Goal: Task Accomplishment & Management: Manage account settings

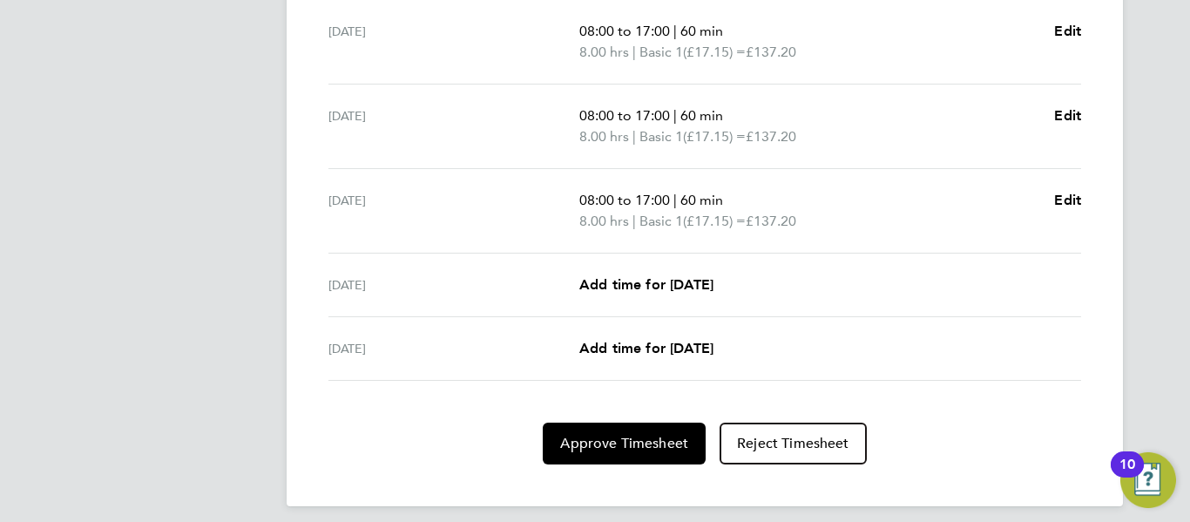
scroll to position [737, 0]
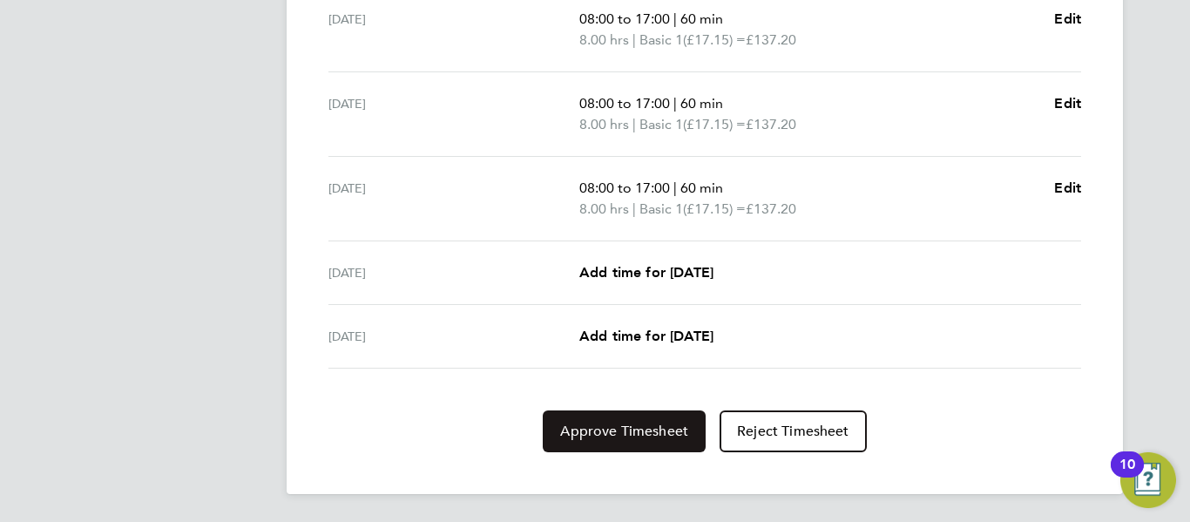
click at [660, 424] on span "Approve Timesheet" at bounding box center [624, 431] width 128 height 17
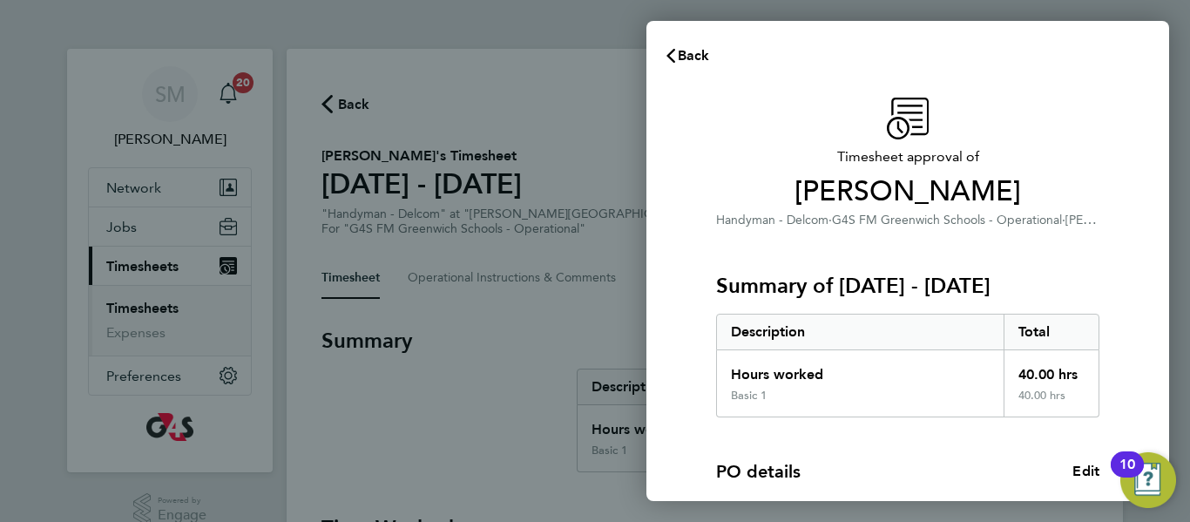
click at [882, 454] on div "PO details Edit PO number 1401B160 Start date [DATE]" at bounding box center [907, 503] width 383 height 173
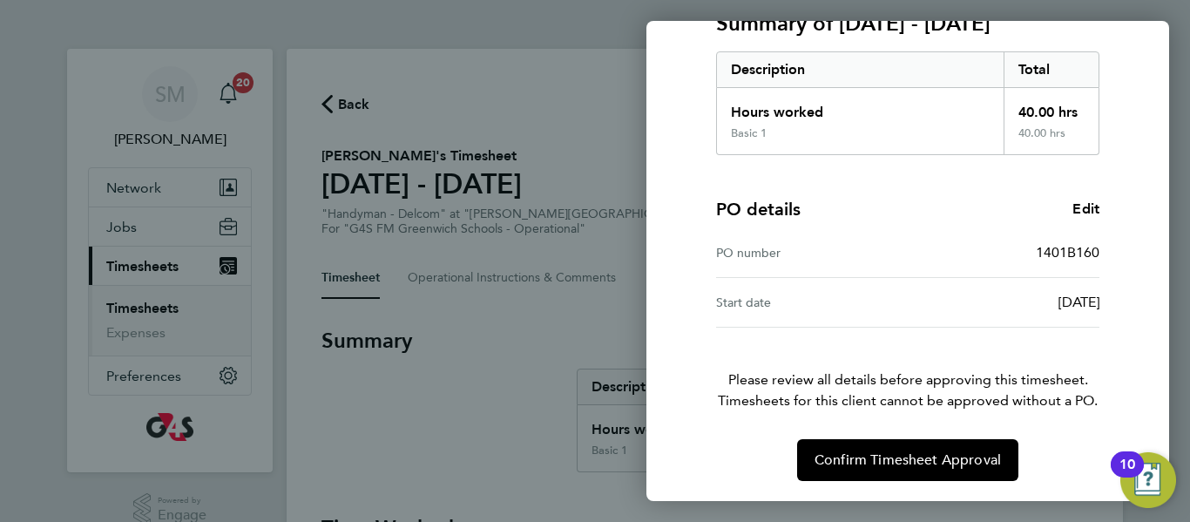
scroll to position [263, 0]
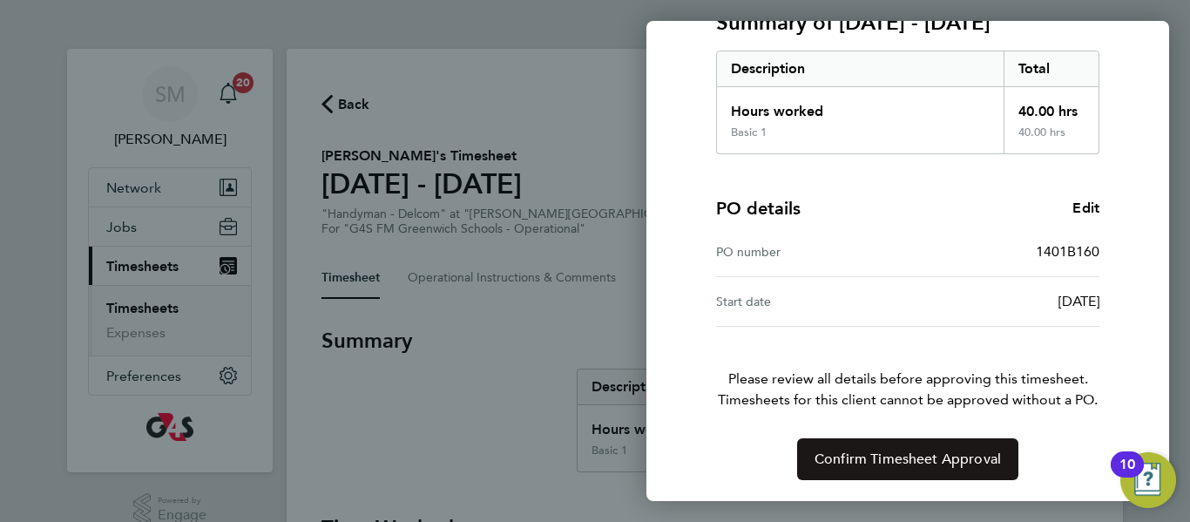
click at [918, 470] on button "Confirm Timesheet Approval" at bounding box center [907, 459] width 221 height 42
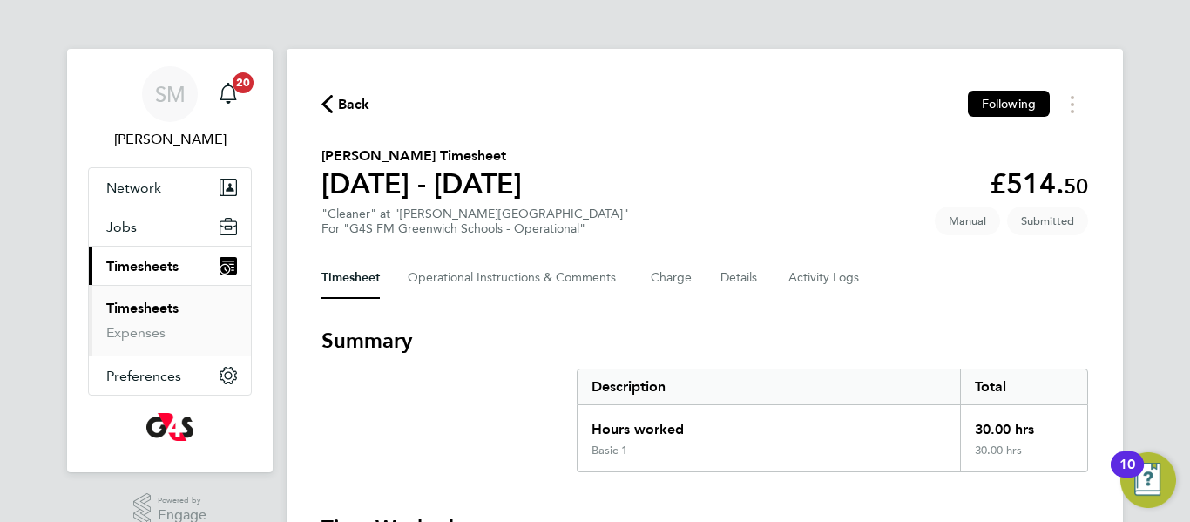
click at [688, 344] on h3 "Summary" at bounding box center [705, 341] width 767 height 28
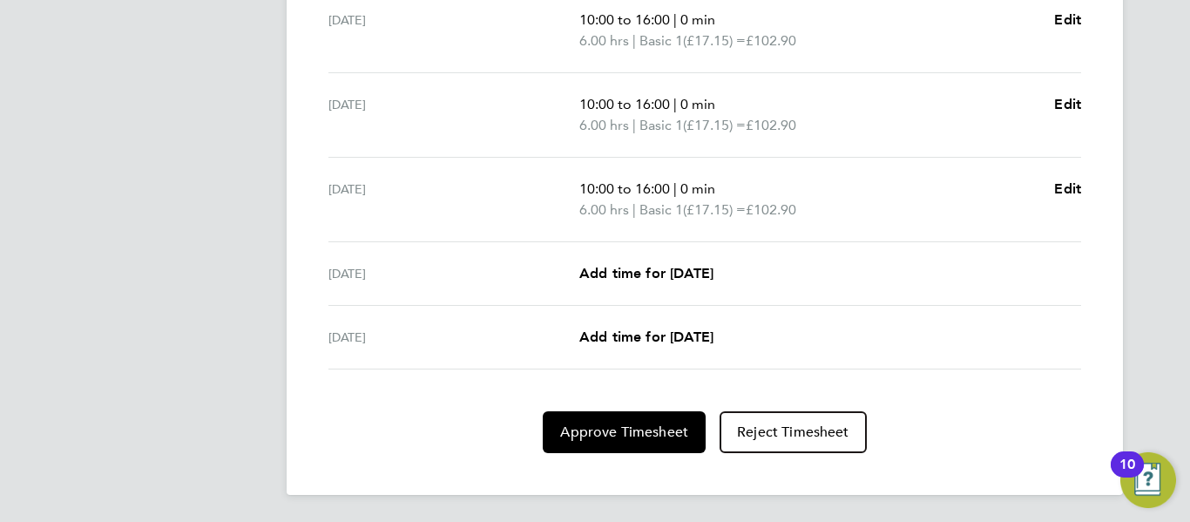
scroll to position [737, 0]
click at [682, 429] on span "Approve Timesheet" at bounding box center [624, 431] width 128 height 17
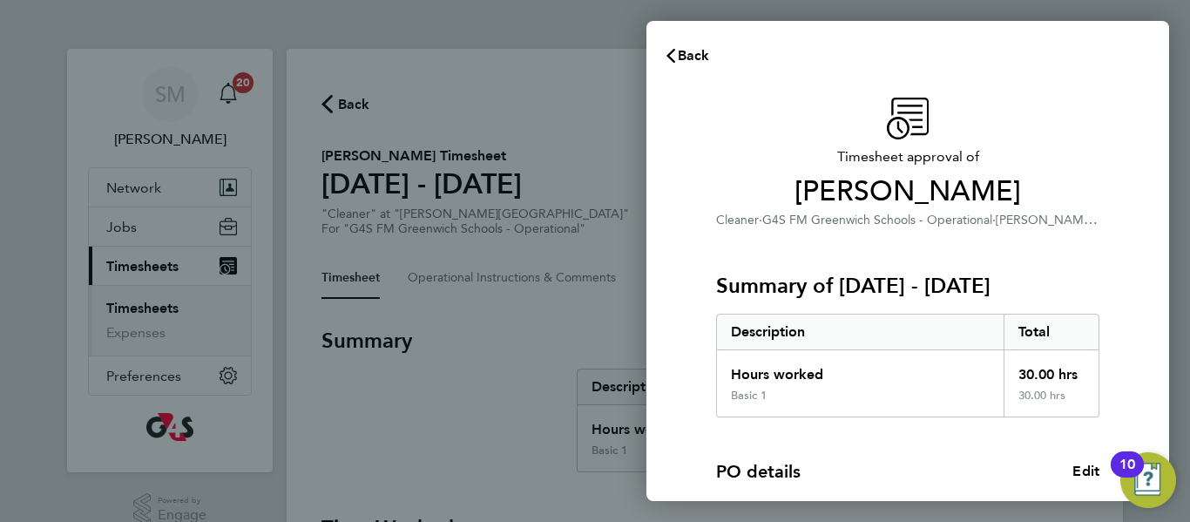
click at [808, 447] on div "PO details Edit PO number 1401B160 Start date [DATE]" at bounding box center [907, 503] width 383 height 173
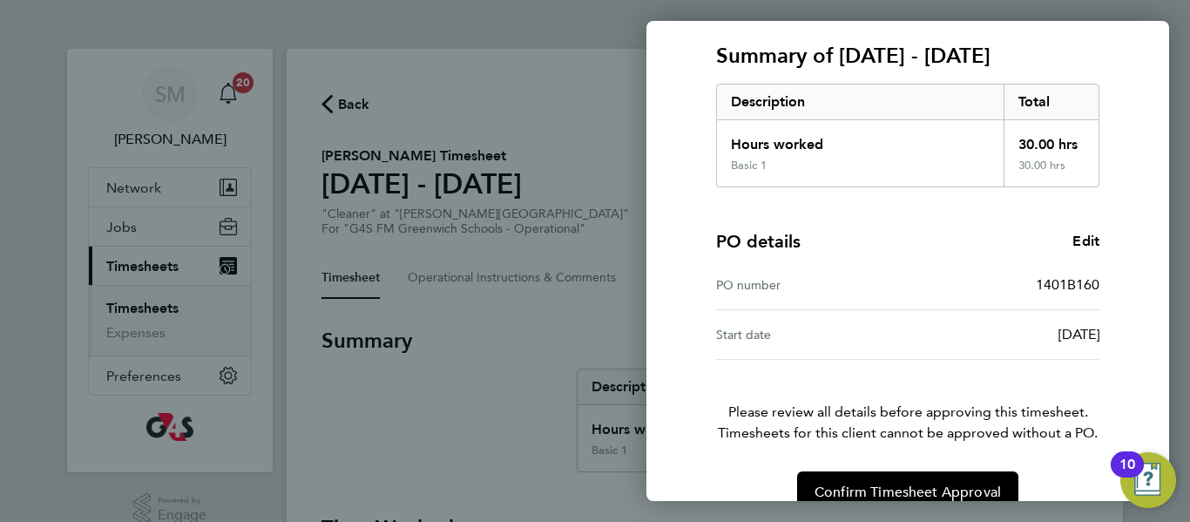
scroll to position [263, 0]
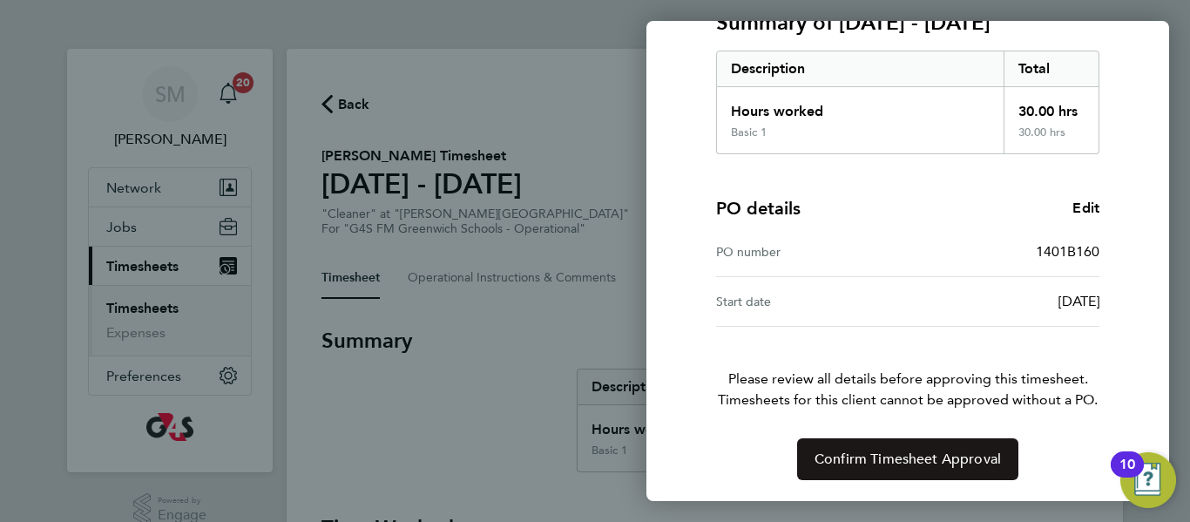
click at [877, 458] on span "Confirm Timesheet Approval" at bounding box center [908, 458] width 186 height 17
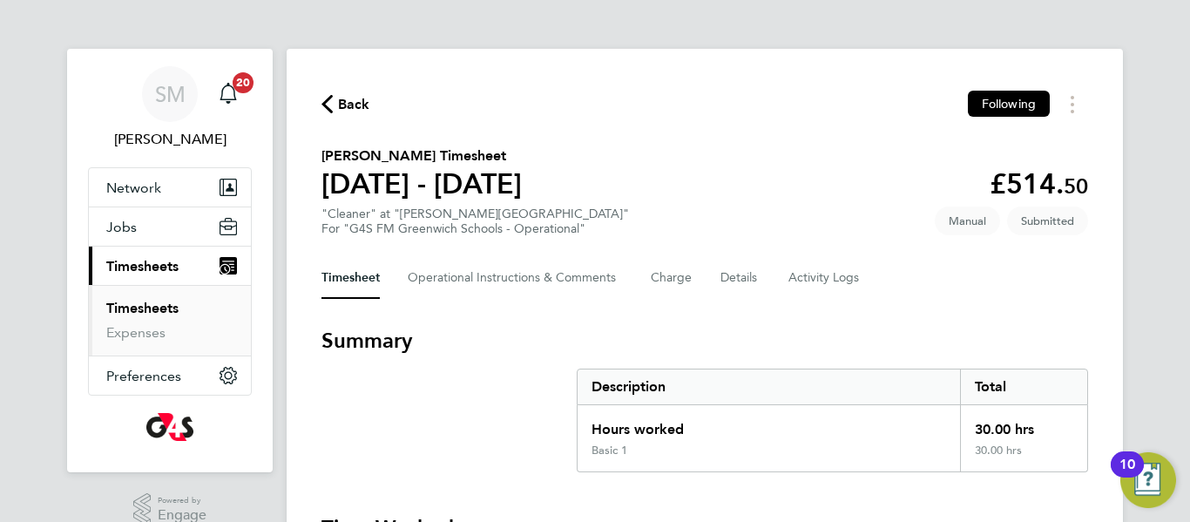
click at [533, 346] on h3 "Summary" at bounding box center [705, 341] width 767 height 28
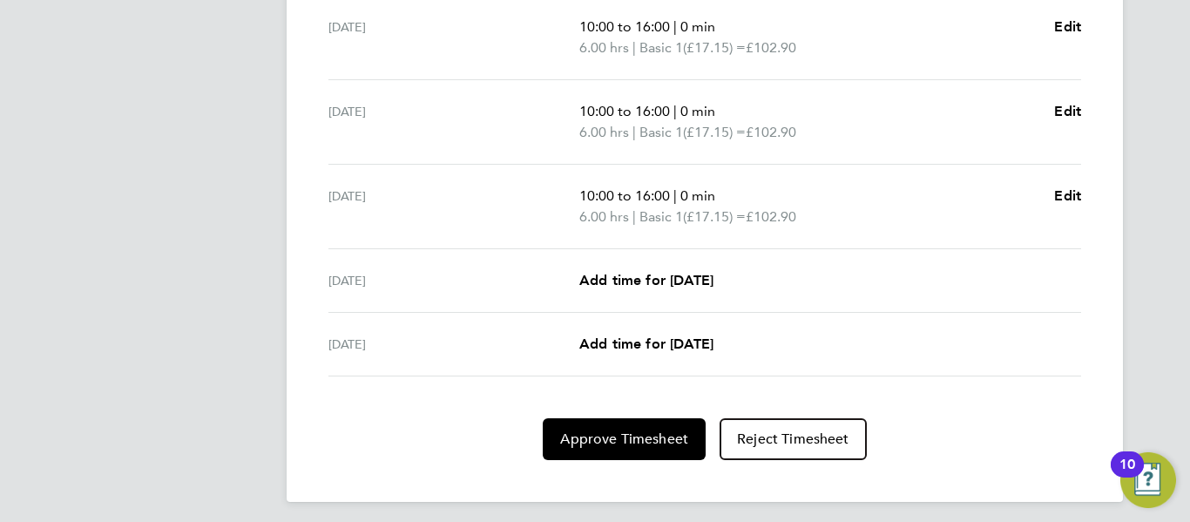
scroll to position [737, 0]
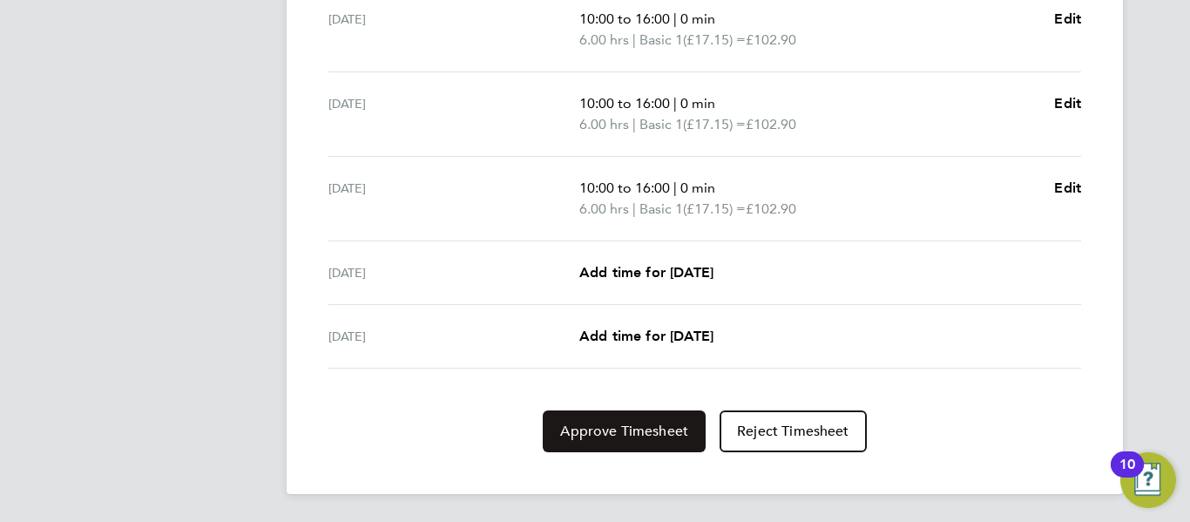
click at [618, 423] on span "Approve Timesheet" at bounding box center [624, 431] width 128 height 17
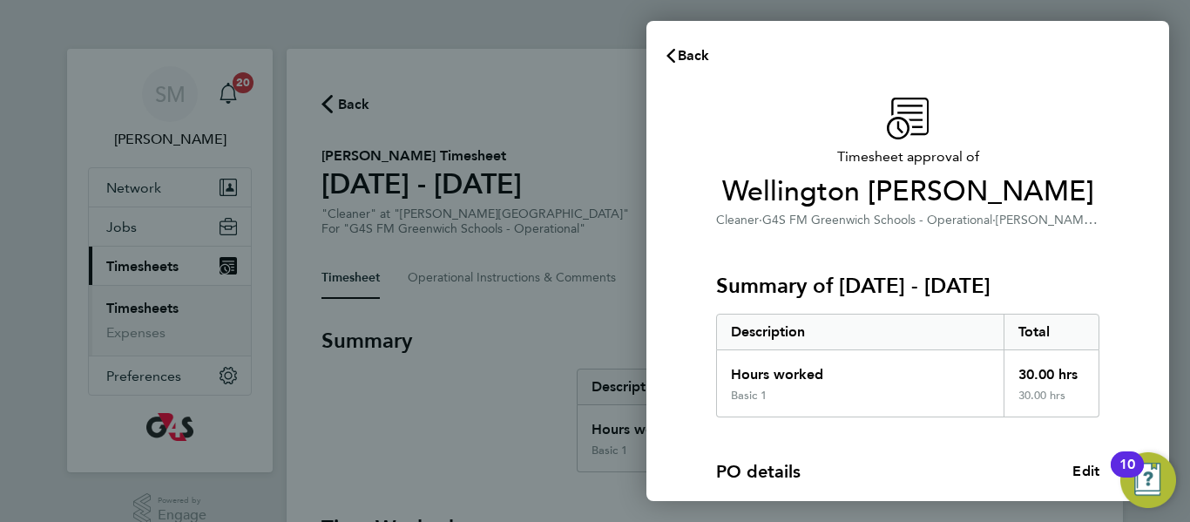
click at [814, 249] on div "Summary of 18 - 24 Aug 2025 Description Total Hours worked 30.00 hrs Basic 1 30…" at bounding box center [907, 323] width 383 height 187
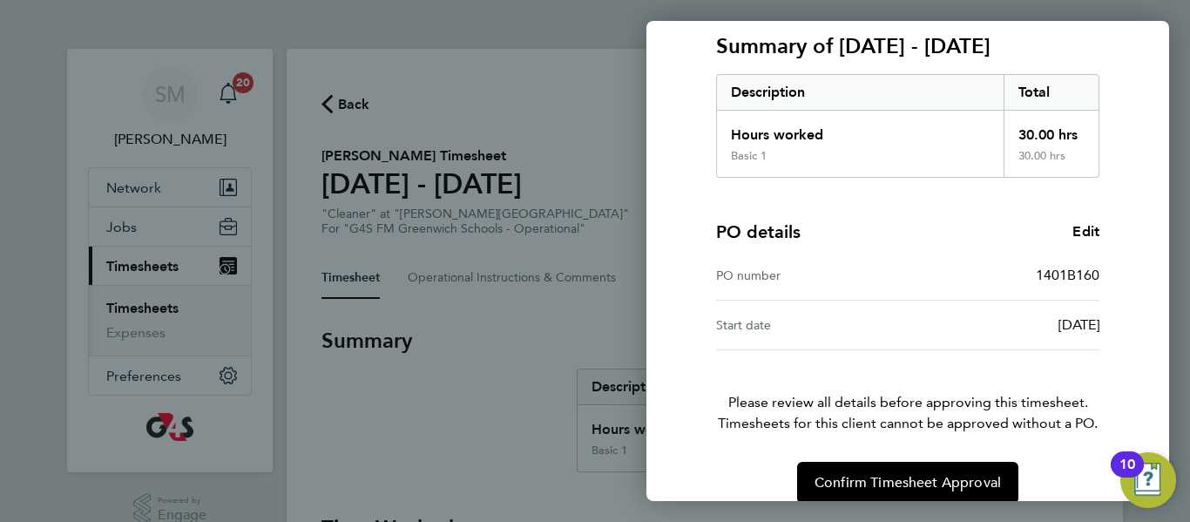
scroll to position [263, 0]
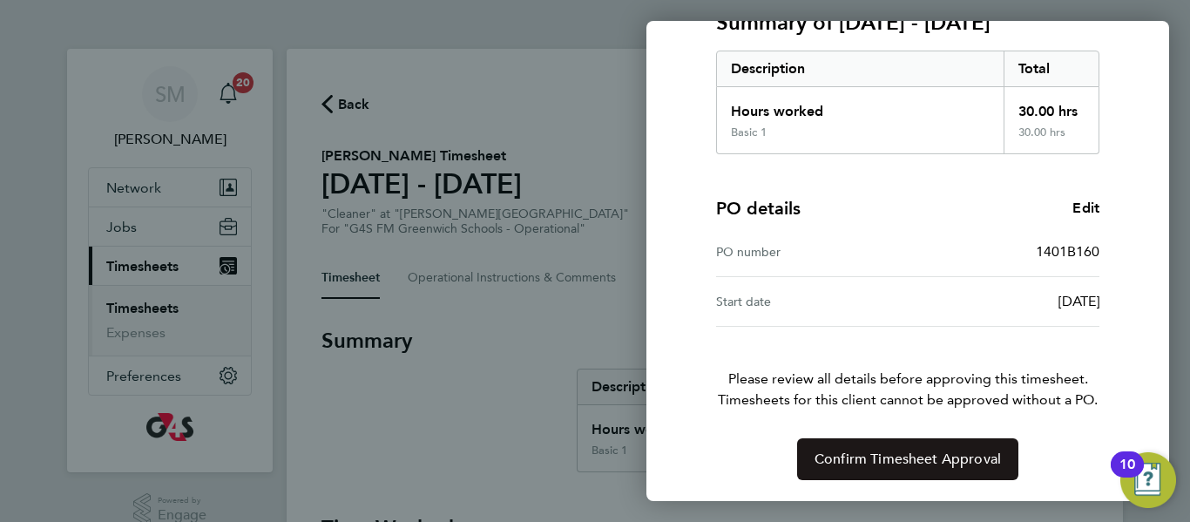
click at [915, 453] on span "Confirm Timesheet Approval" at bounding box center [908, 458] width 186 height 17
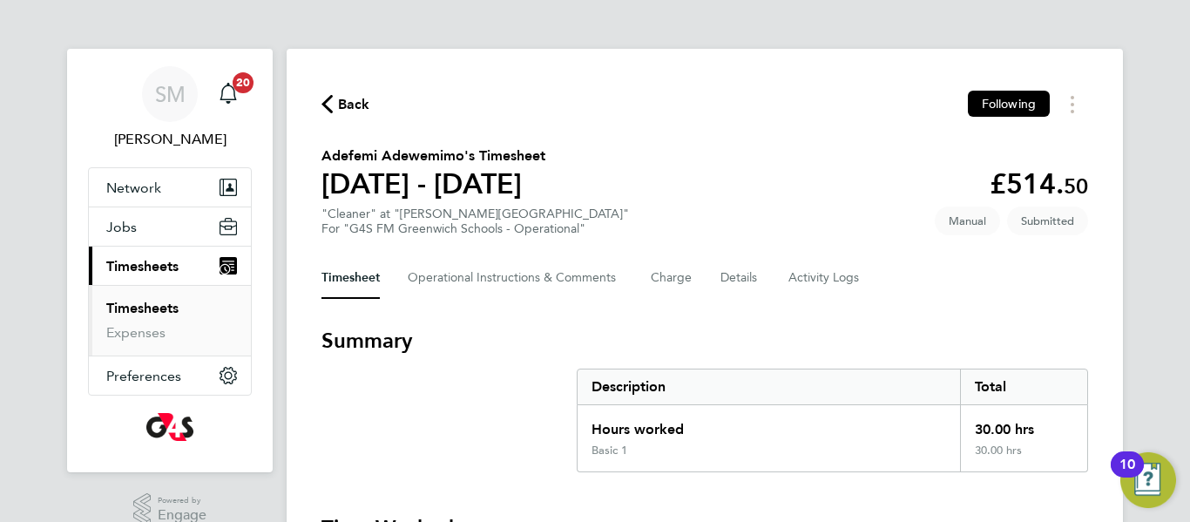
click at [646, 335] on h3 "Summary" at bounding box center [705, 341] width 767 height 28
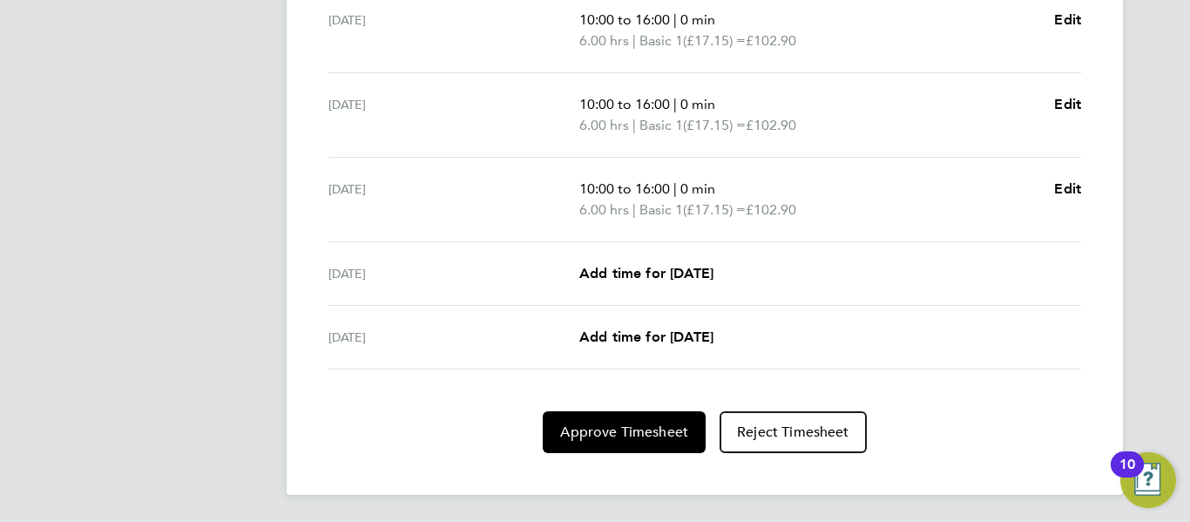
scroll to position [737, 0]
click at [672, 428] on span "Approve Timesheet" at bounding box center [624, 431] width 128 height 17
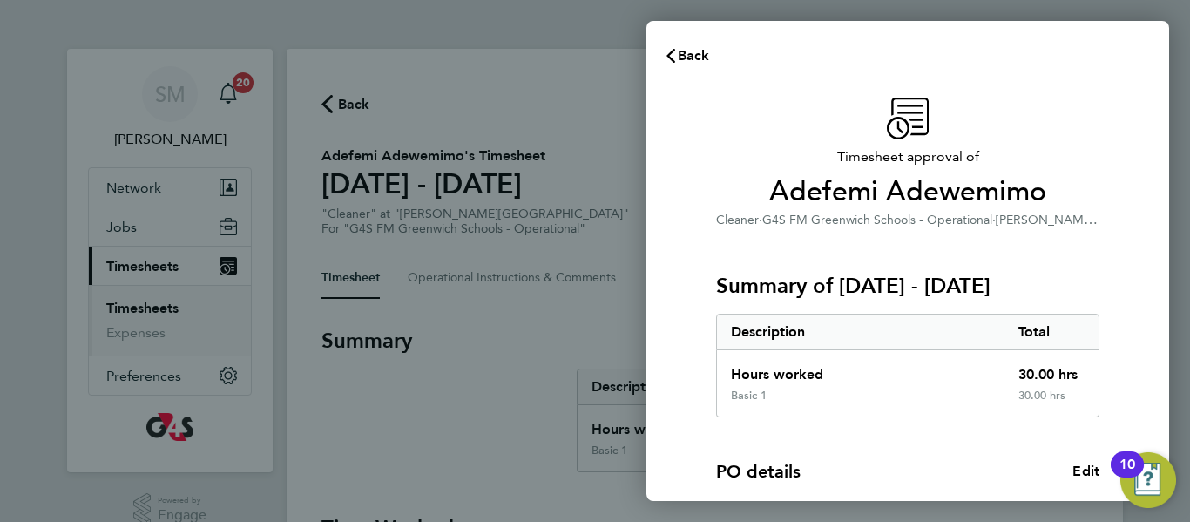
click at [804, 459] on div "PO details Edit" at bounding box center [907, 471] width 383 height 24
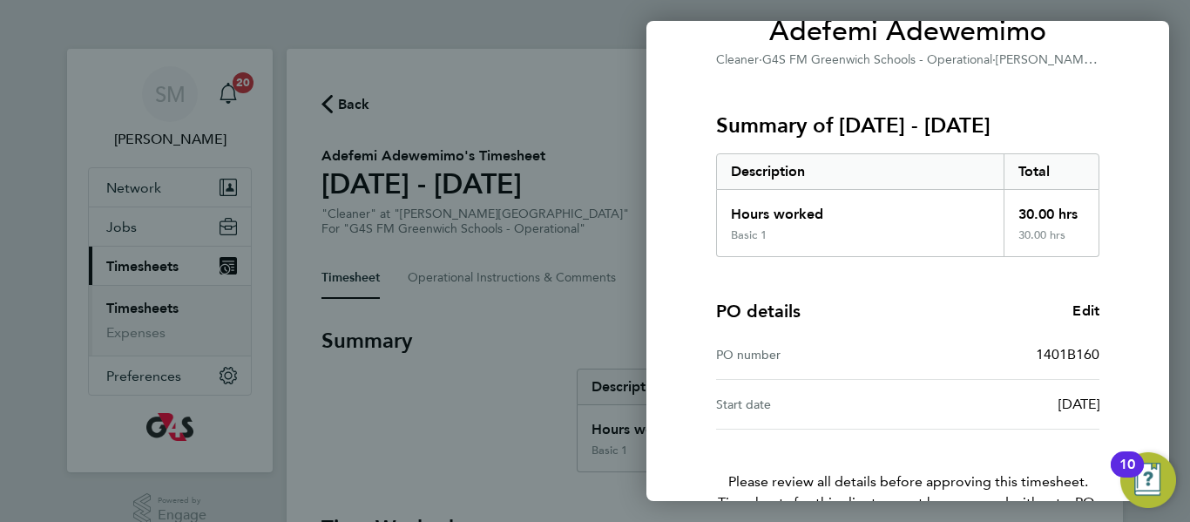
scroll to position [263, 0]
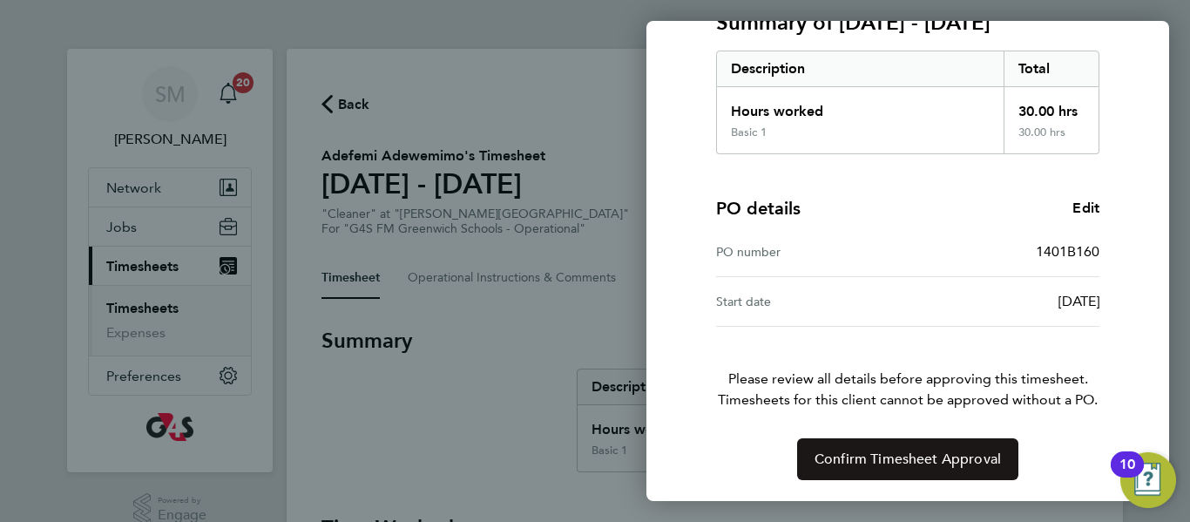
click at [878, 457] on span "Confirm Timesheet Approval" at bounding box center [908, 458] width 186 height 17
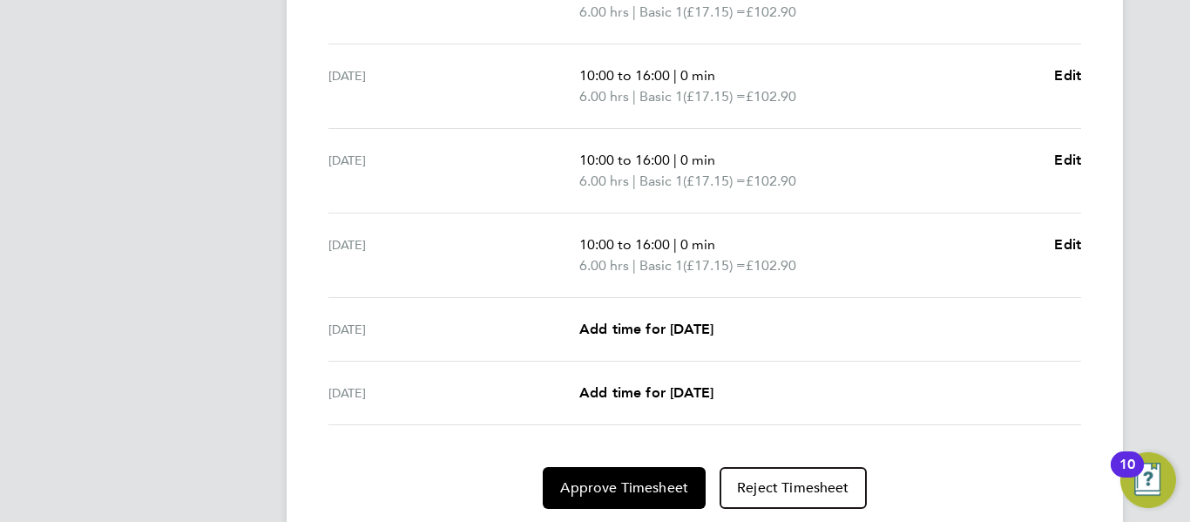
scroll to position [737, 0]
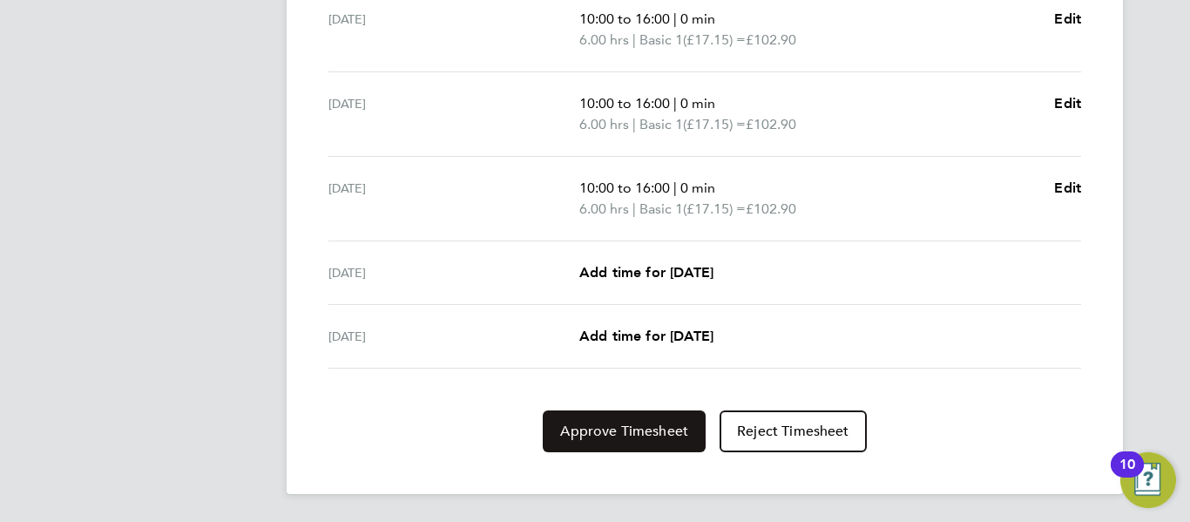
click at [645, 420] on button "Approve Timesheet" at bounding box center [624, 431] width 163 height 42
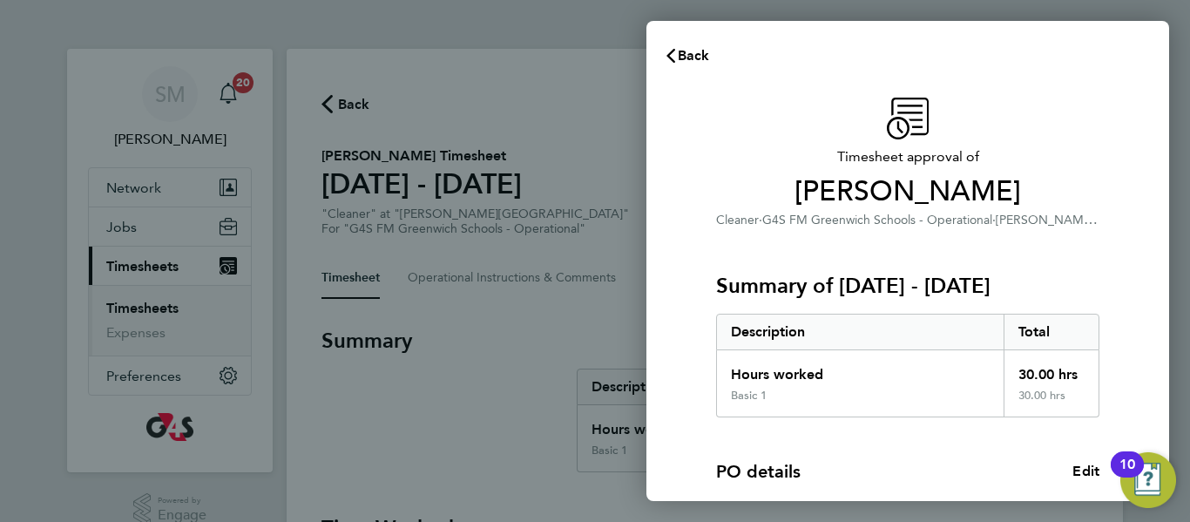
click at [824, 432] on div "PO details Edit PO number 1401B160 Start date 21 Nov 2023" at bounding box center [907, 503] width 383 height 173
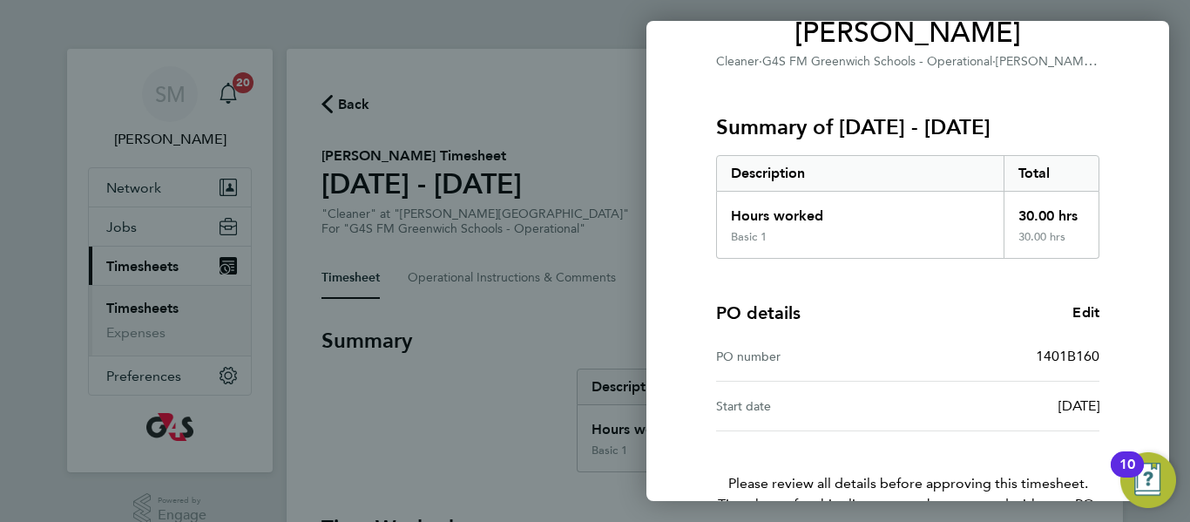
scroll to position [263, 0]
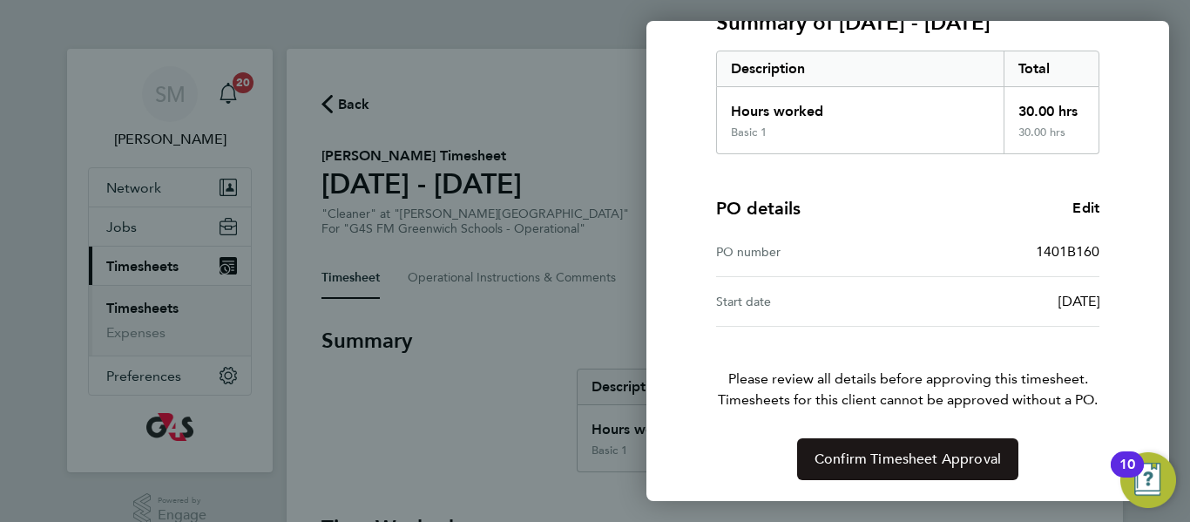
click at [871, 456] on span "Confirm Timesheet Approval" at bounding box center [908, 458] width 186 height 17
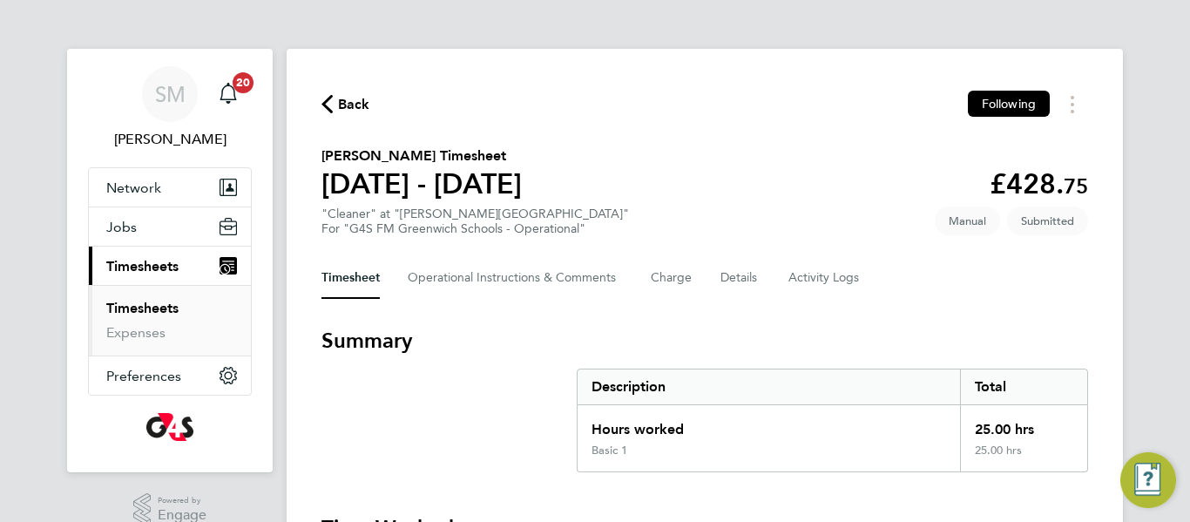
click at [642, 331] on h3 "Summary" at bounding box center [705, 341] width 767 height 28
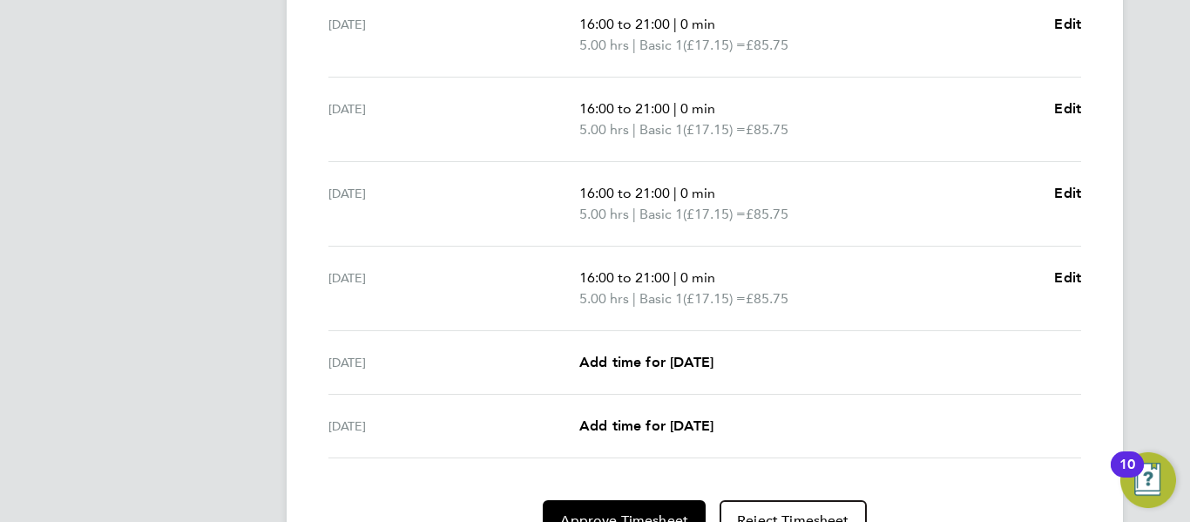
scroll to position [732, 0]
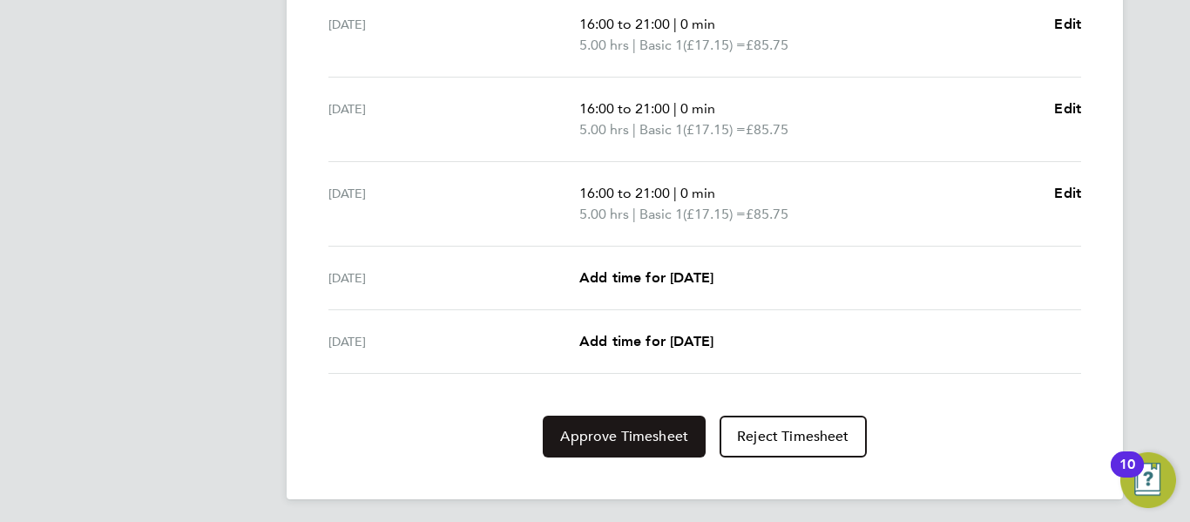
click at [597, 440] on span "Approve Timesheet" at bounding box center [624, 436] width 128 height 17
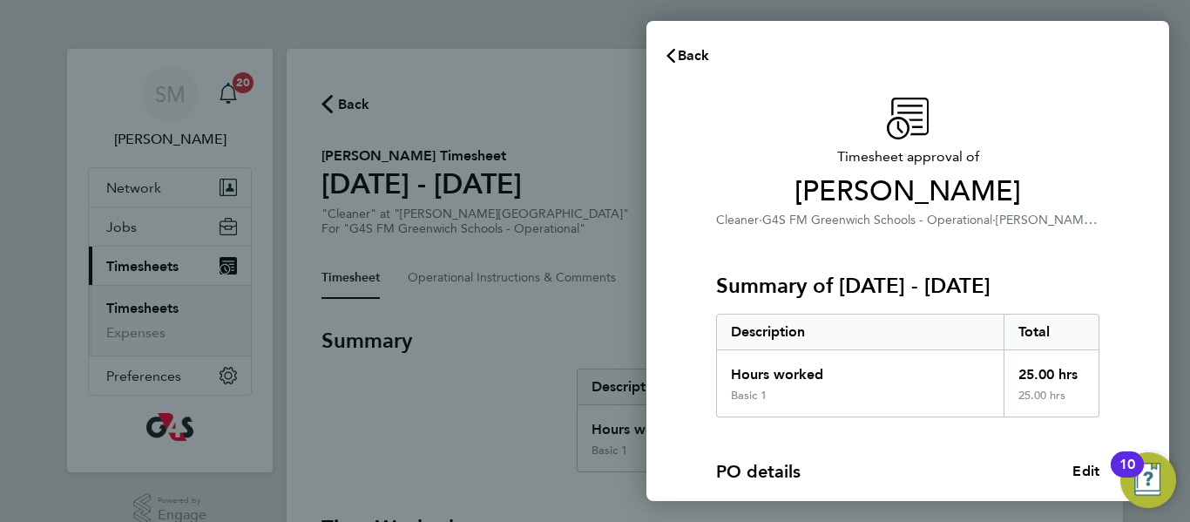
click at [881, 447] on div "PO details Edit PO number 1401B160 Start date [DATE]" at bounding box center [907, 503] width 383 height 173
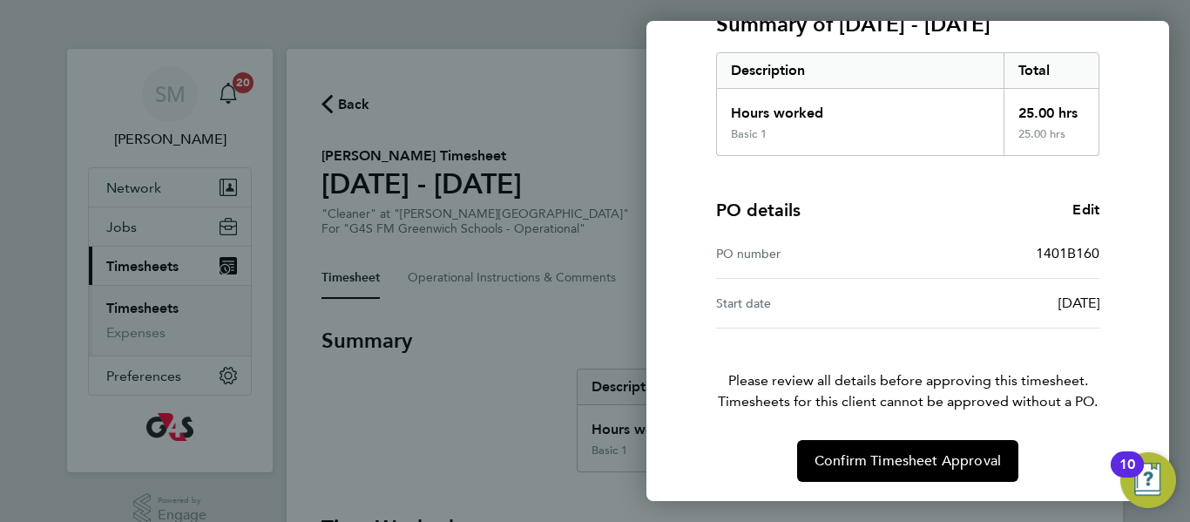
scroll to position [263, 0]
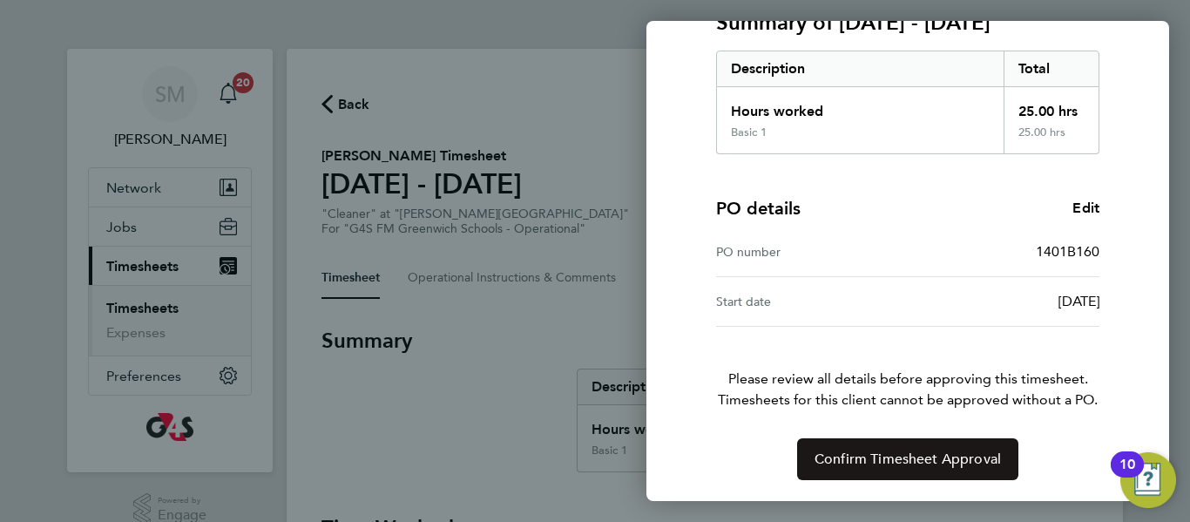
click at [897, 466] on span "Confirm Timesheet Approval" at bounding box center [908, 458] width 186 height 17
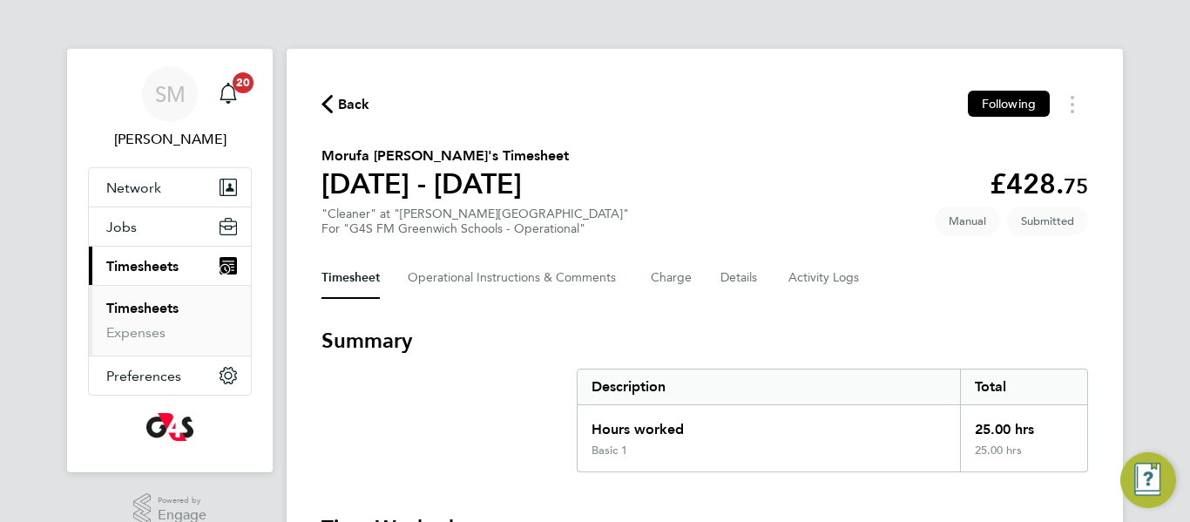
click at [768, 339] on h3 "Summary" at bounding box center [705, 341] width 767 height 28
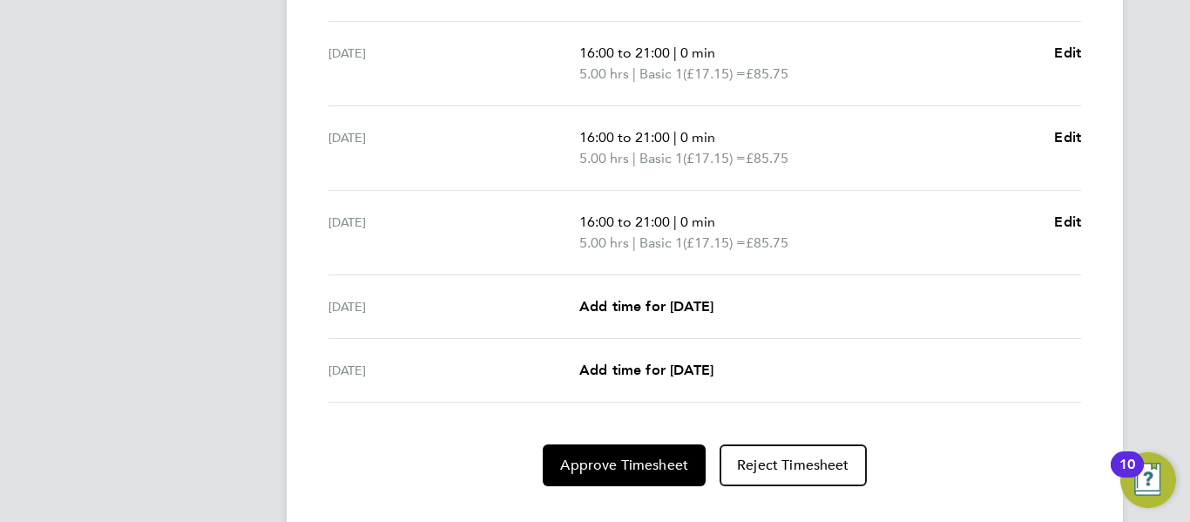
scroll to position [737, 0]
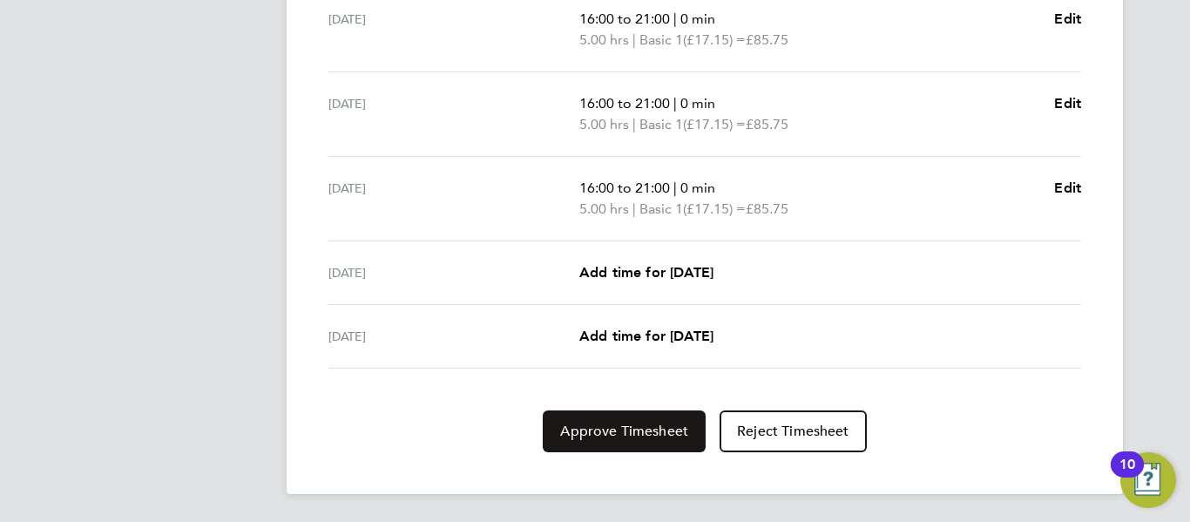
click at [667, 432] on span "Approve Timesheet" at bounding box center [624, 431] width 128 height 17
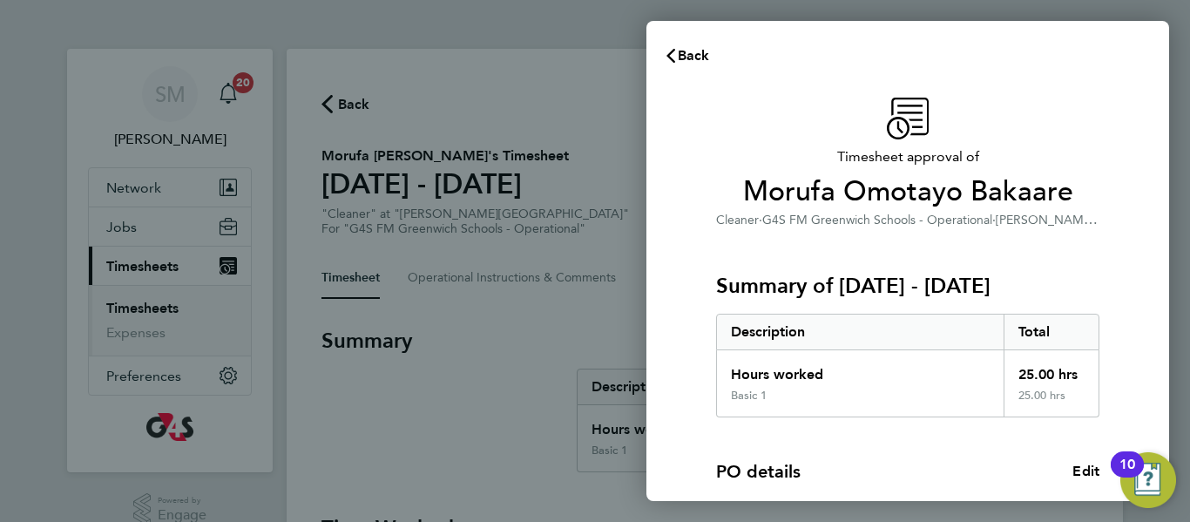
click at [848, 445] on div "PO details Edit PO number 1401B160 Start date [DATE]" at bounding box center [907, 503] width 383 height 173
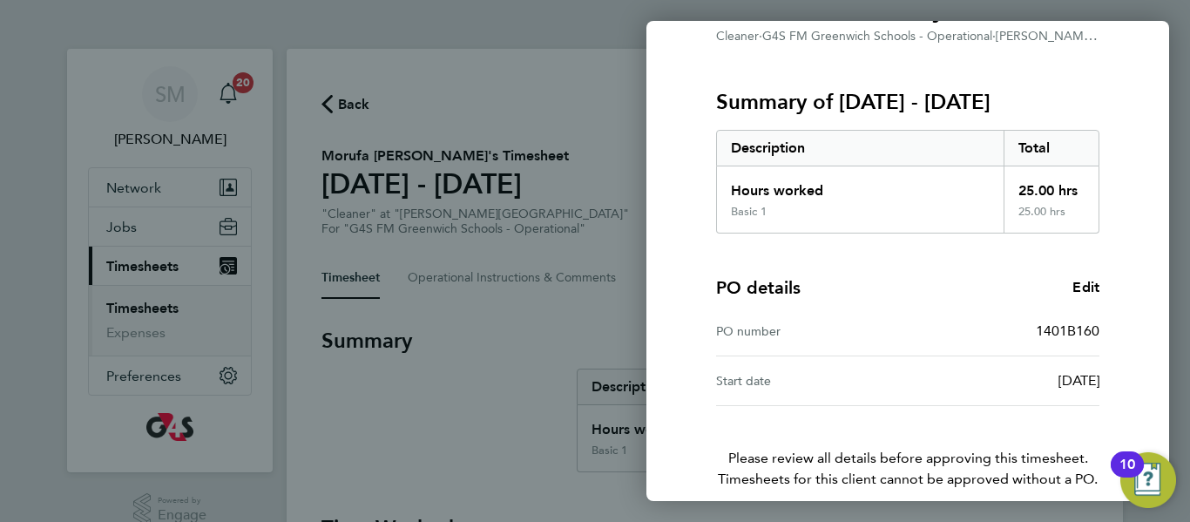
scroll to position [263, 0]
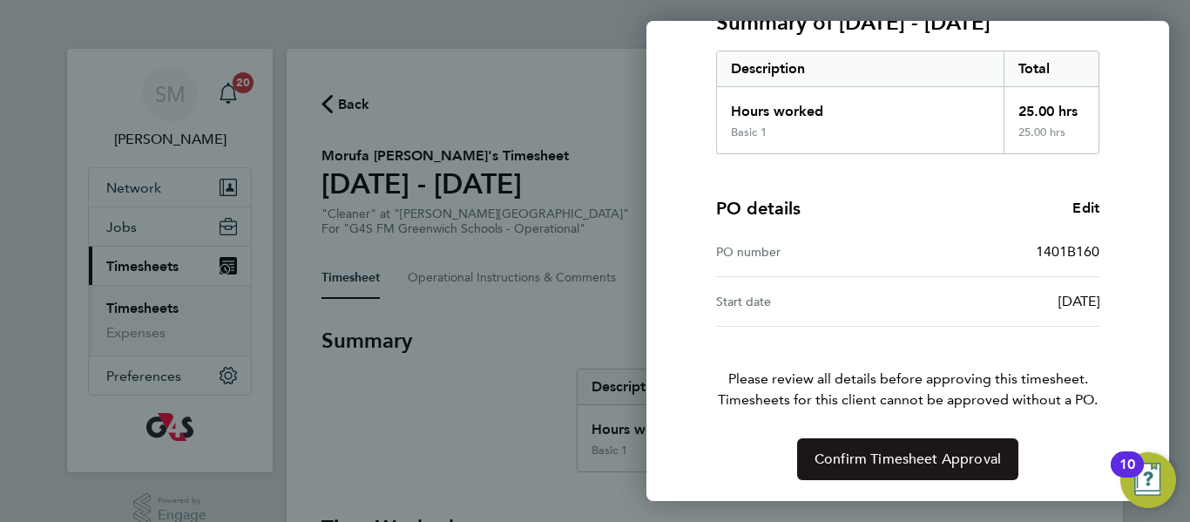
click at [900, 467] on span "Confirm Timesheet Approval" at bounding box center [908, 458] width 186 height 17
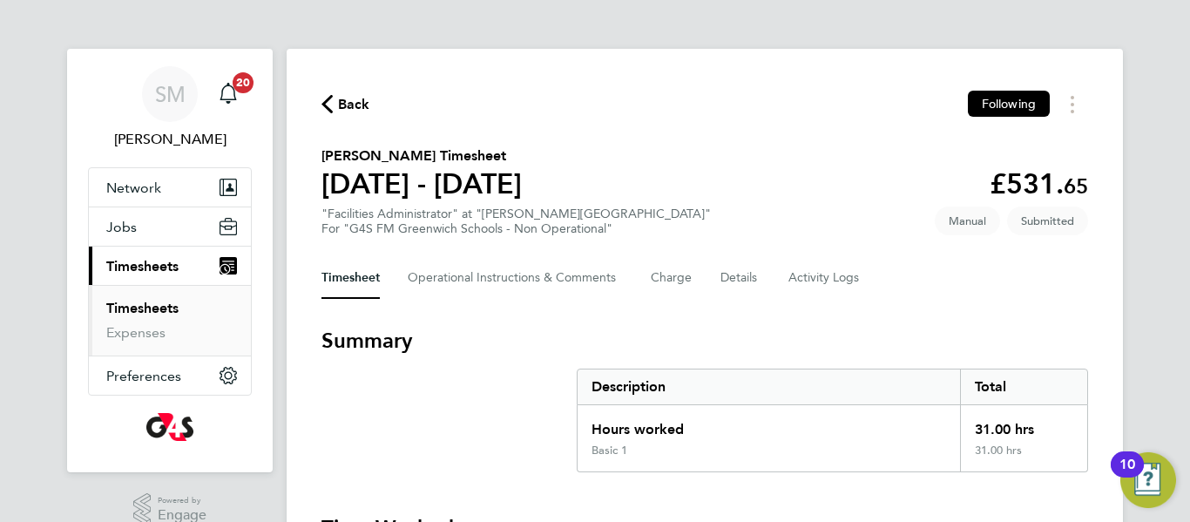
click at [721, 340] on h3 "Summary" at bounding box center [705, 341] width 767 height 28
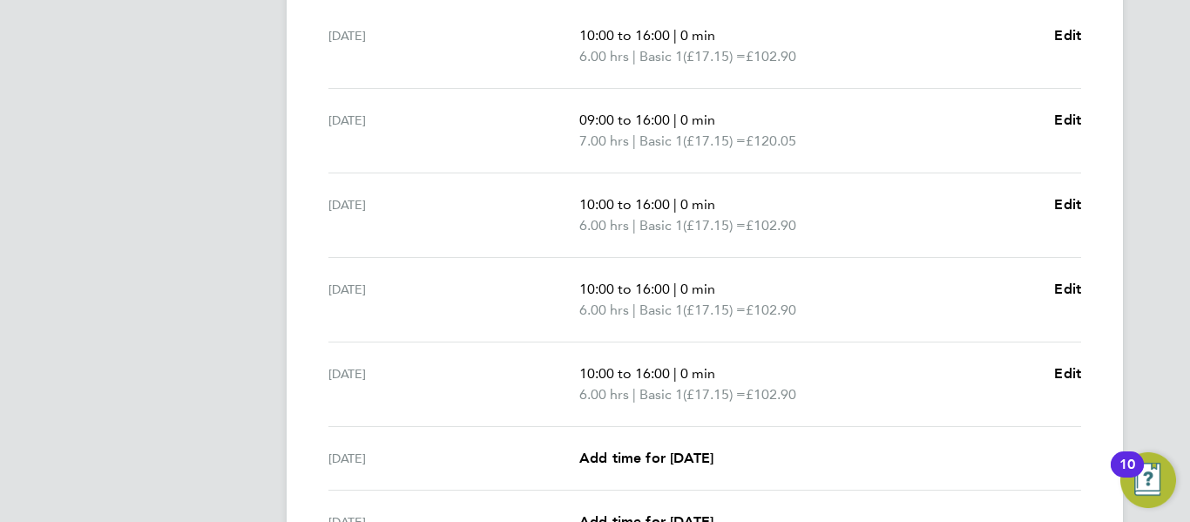
scroll to position [558, 0]
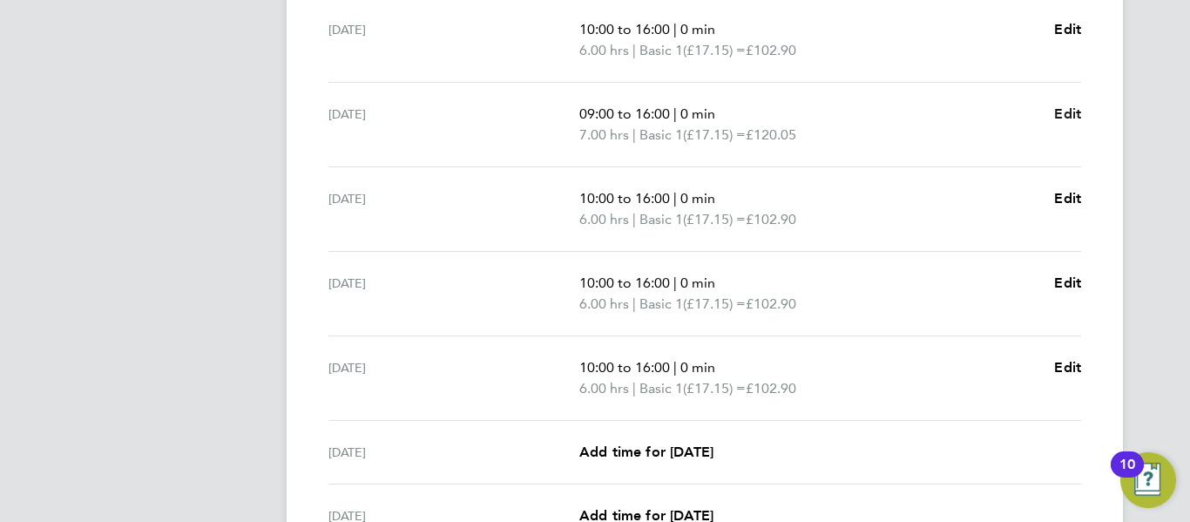
click at [1055, 116] on span "Edit" at bounding box center [1067, 113] width 27 height 17
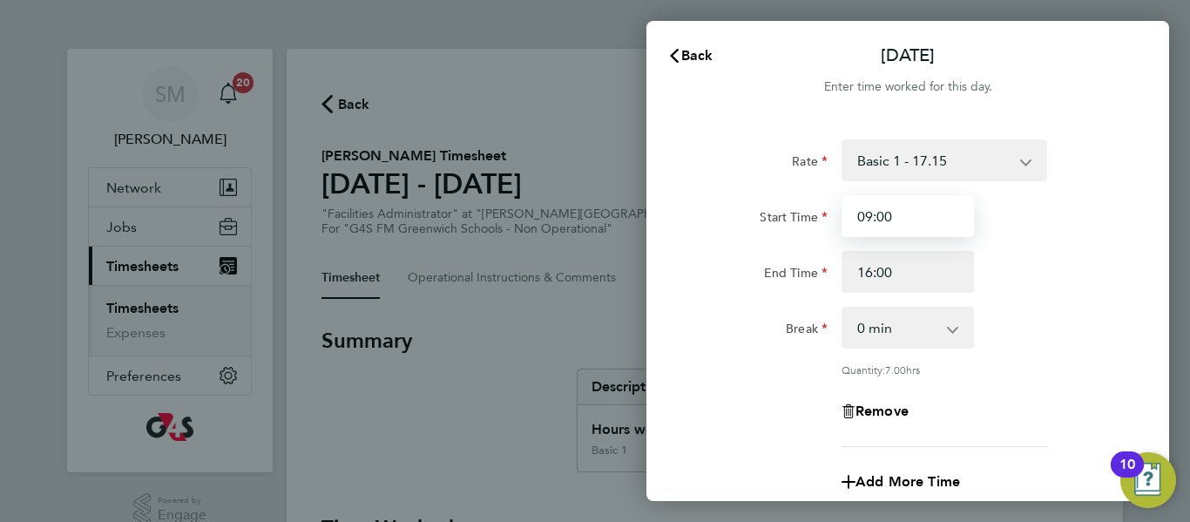
click at [870, 212] on input "09:00" at bounding box center [908, 216] width 132 height 42
type input "10:00"
click at [1037, 287] on div "End Time 16:00" at bounding box center [907, 272] width 439 height 42
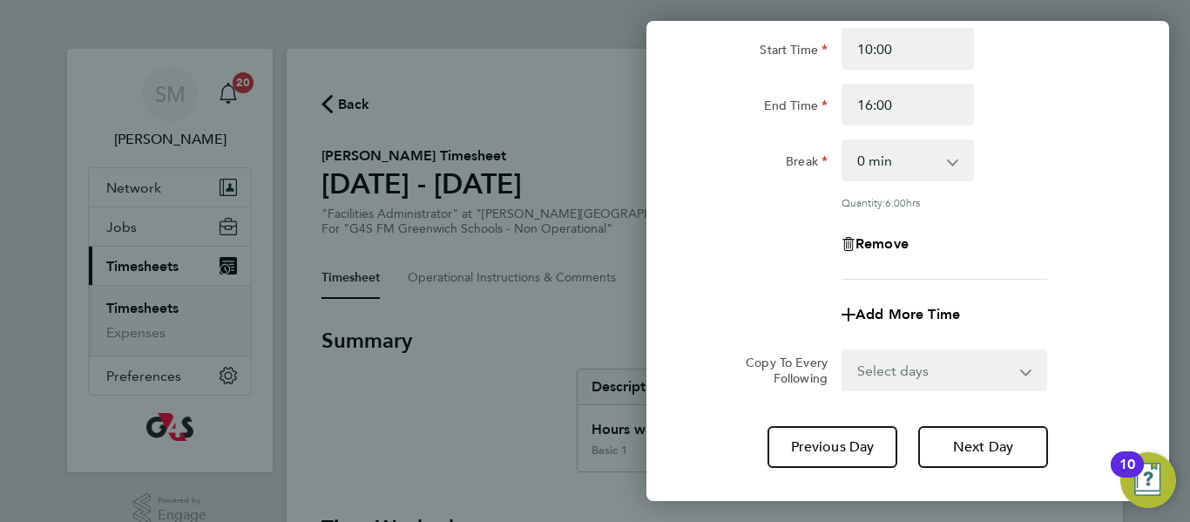
scroll to position [265, 0]
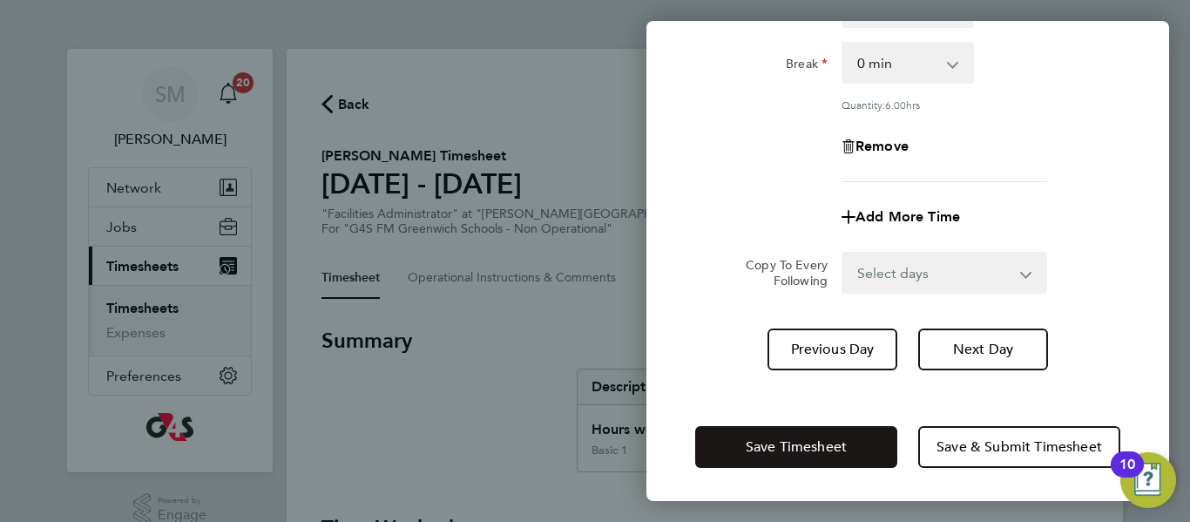
click at [870, 443] on button "Save Timesheet" at bounding box center [796, 447] width 202 height 42
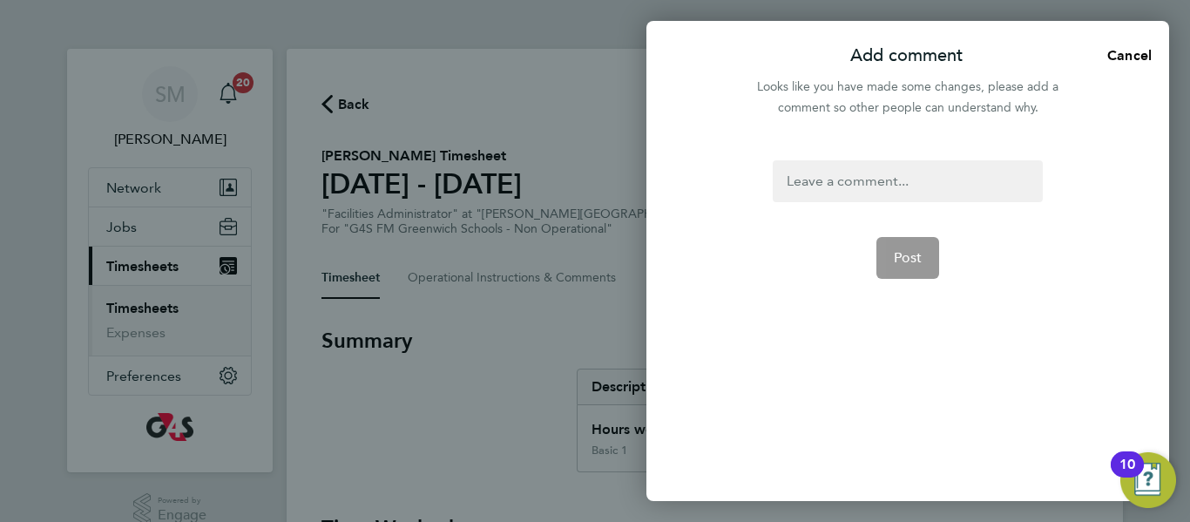
click at [902, 179] on div at bounding box center [907, 181] width 269 height 42
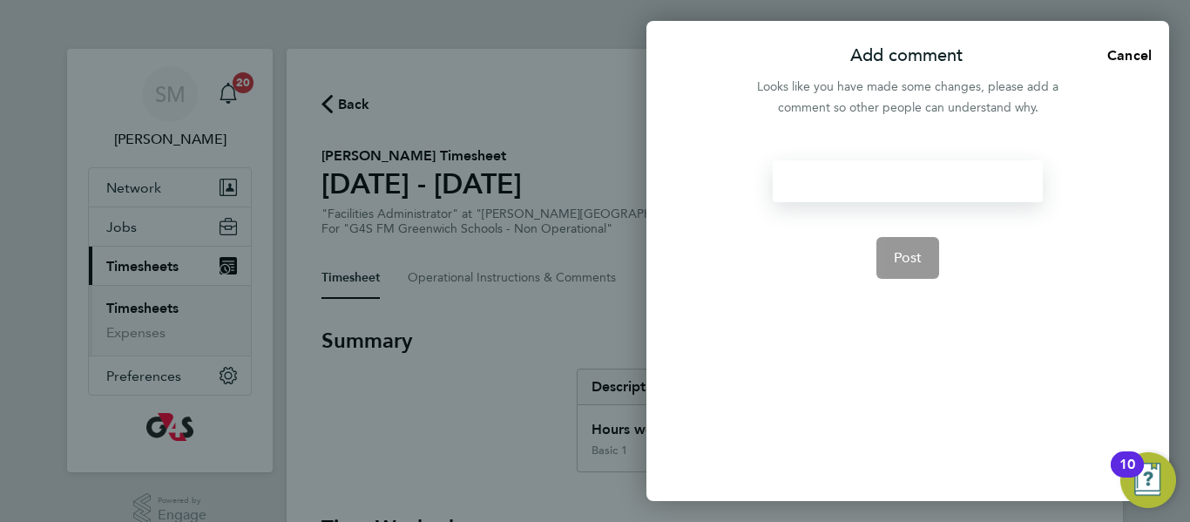
click at [902, 179] on div at bounding box center [907, 181] width 269 height 42
click at [922, 250] on button "Post" at bounding box center [909, 258] width 64 height 42
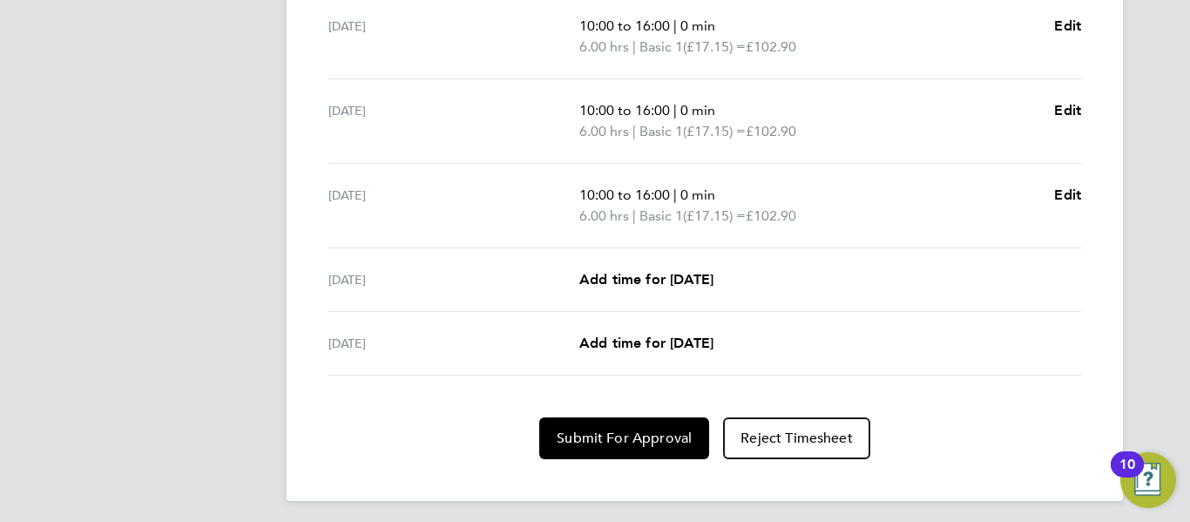
scroll to position [737, 0]
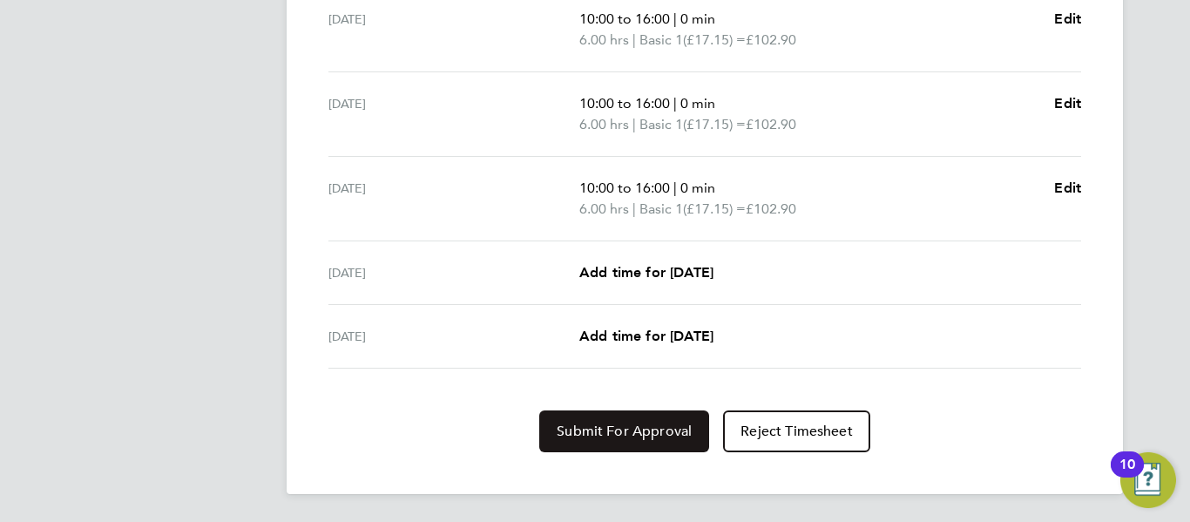
click at [667, 425] on span "Submit For Approval" at bounding box center [624, 431] width 135 height 17
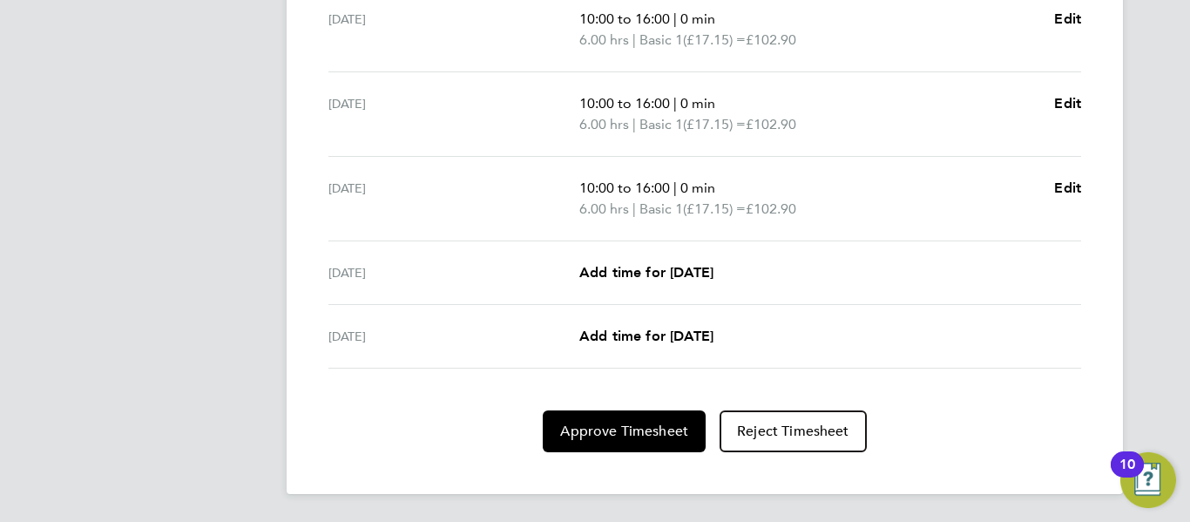
click at [835, 283] on div "Sat 23 Aug Add time for Sat 23 Aug Add time for Sat 23 Aug" at bounding box center [704, 273] width 753 height 64
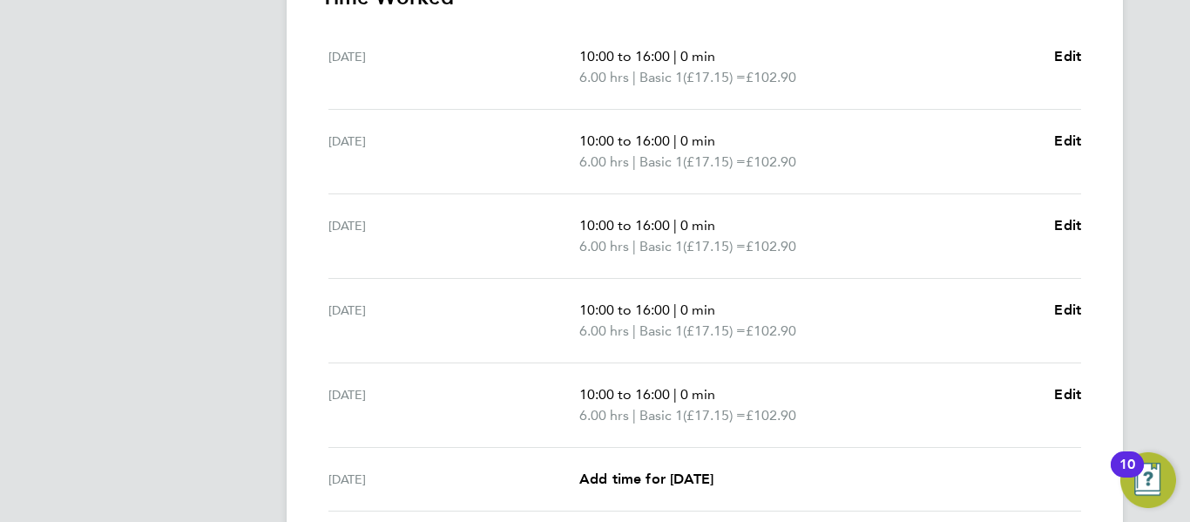
scroll to position [528, 0]
click at [890, 363] on div "Thu 21 Aug 10:00 to 16:00 | 0 min 6.00 hrs | Basic 1 (£17.15) = £102.90 Edit" at bounding box center [704, 323] width 753 height 85
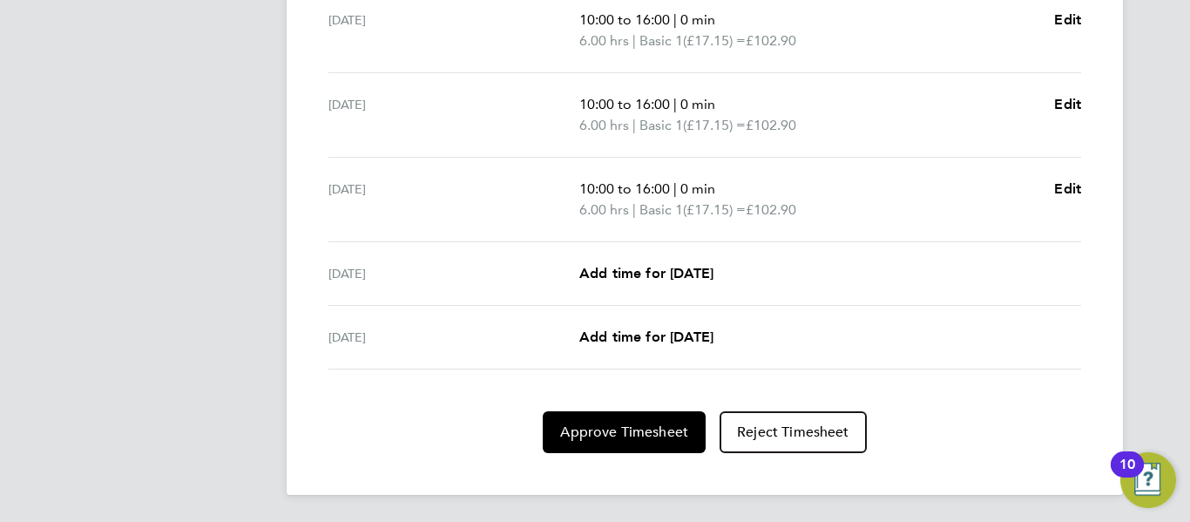
scroll to position [737, 0]
click at [649, 440] on button "Approve Timesheet" at bounding box center [624, 431] width 163 height 42
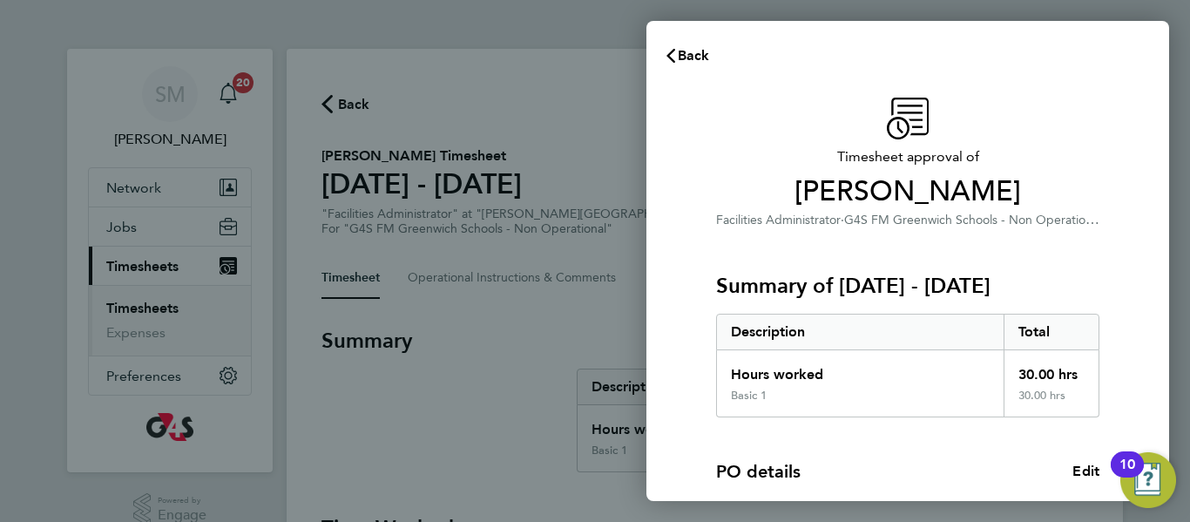
click at [885, 463] on div "PO details Edit" at bounding box center [907, 471] width 383 height 24
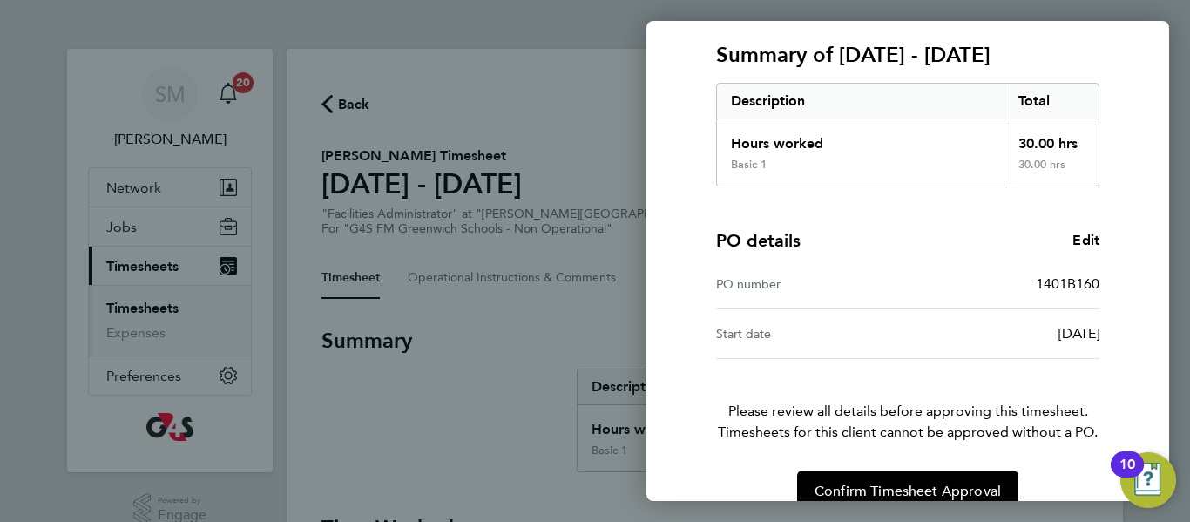
scroll to position [263, 0]
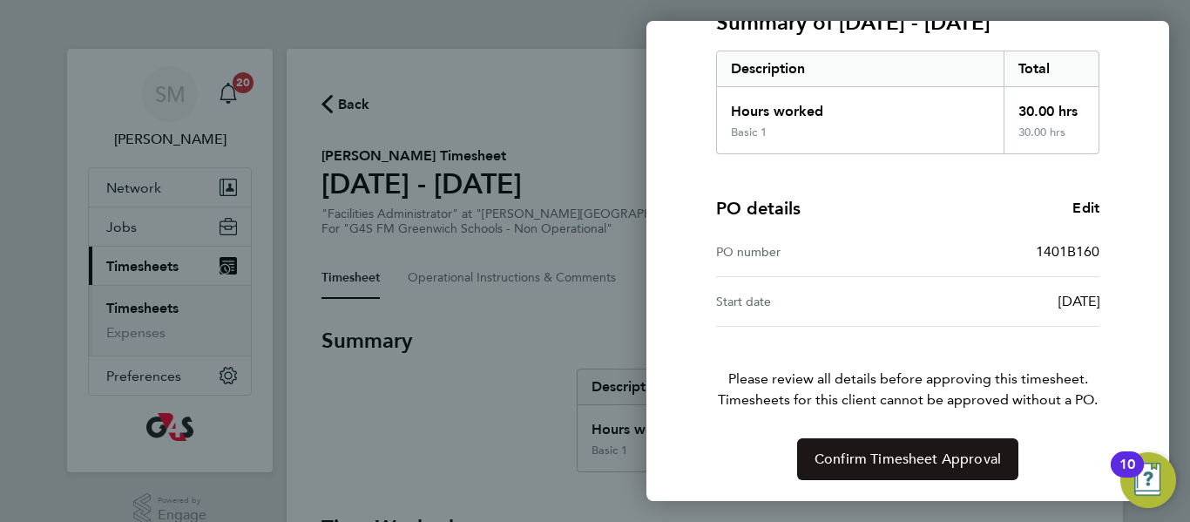
click at [915, 466] on span "Confirm Timesheet Approval" at bounding box center [908, 458] width 186 height 17
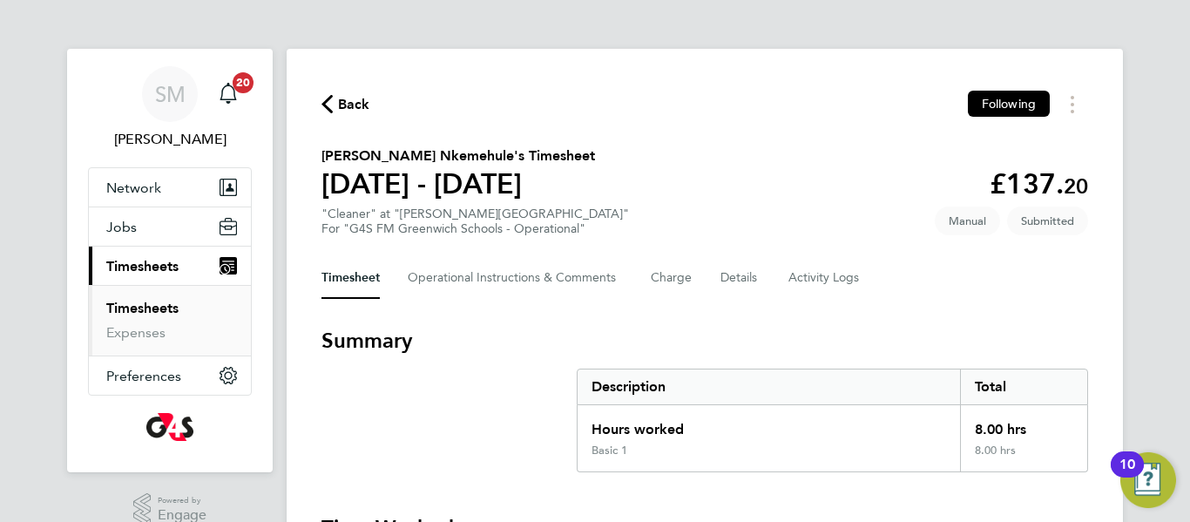
click at [674, 339] on h3 "Summary" at bounding box center [705, 341] width 767 height 28
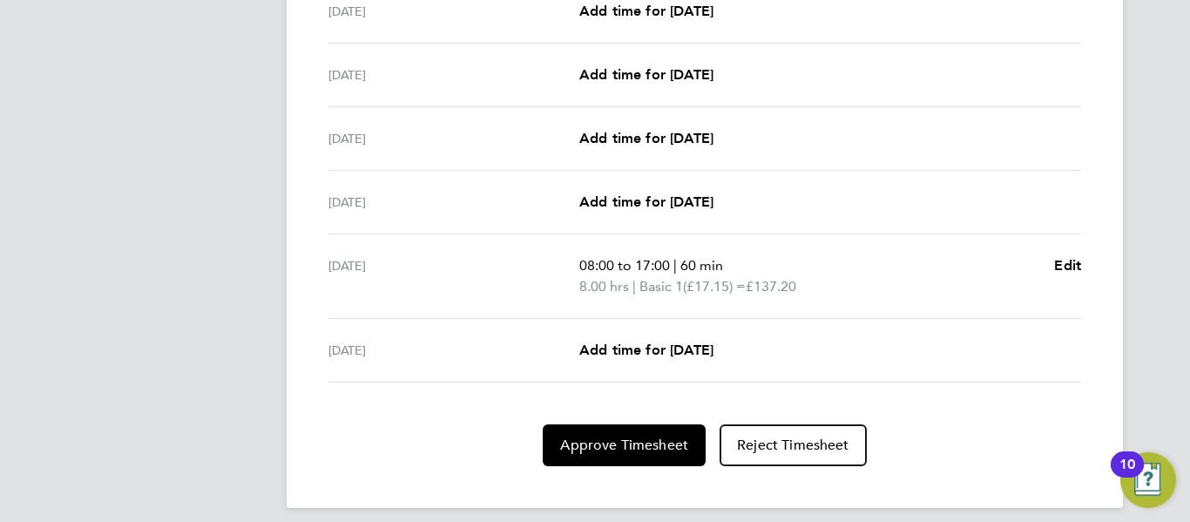
scroll to position [653, 0]
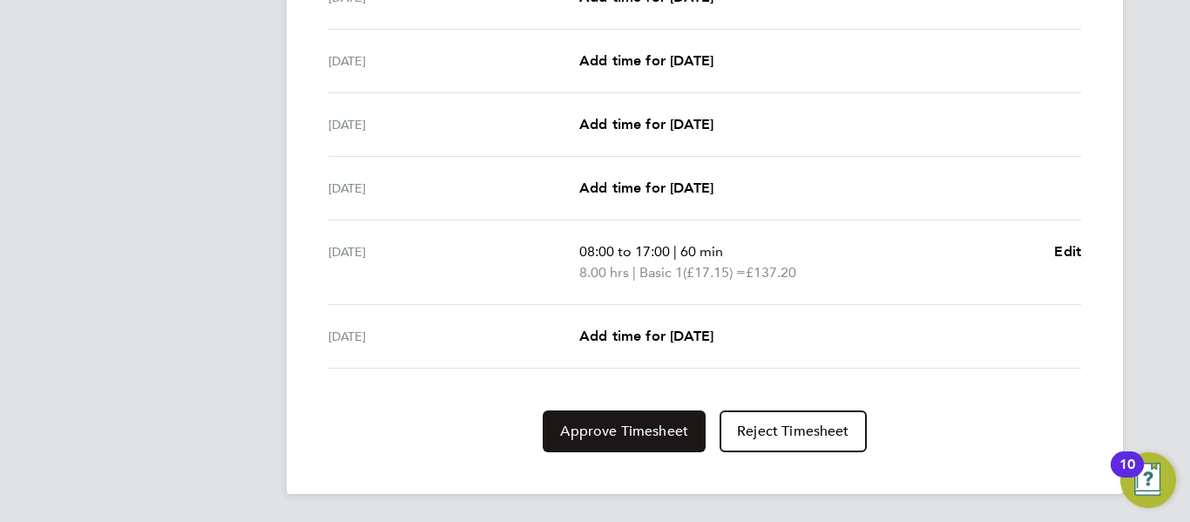
click at [633, 436] on span "Approve Timesheet" at bounding box center [624, 431] width 128 height 17
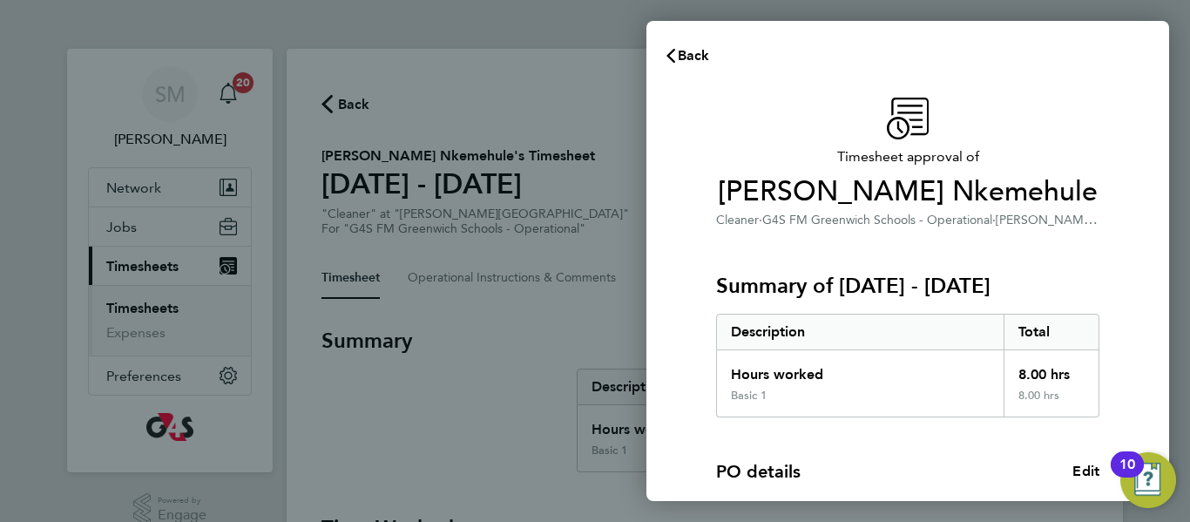
click at [877, 443] on div "PO details Edit PO number 1401B160 Start date 21 Nov 2023" at bounding box center [907, 503] width 383 height 173
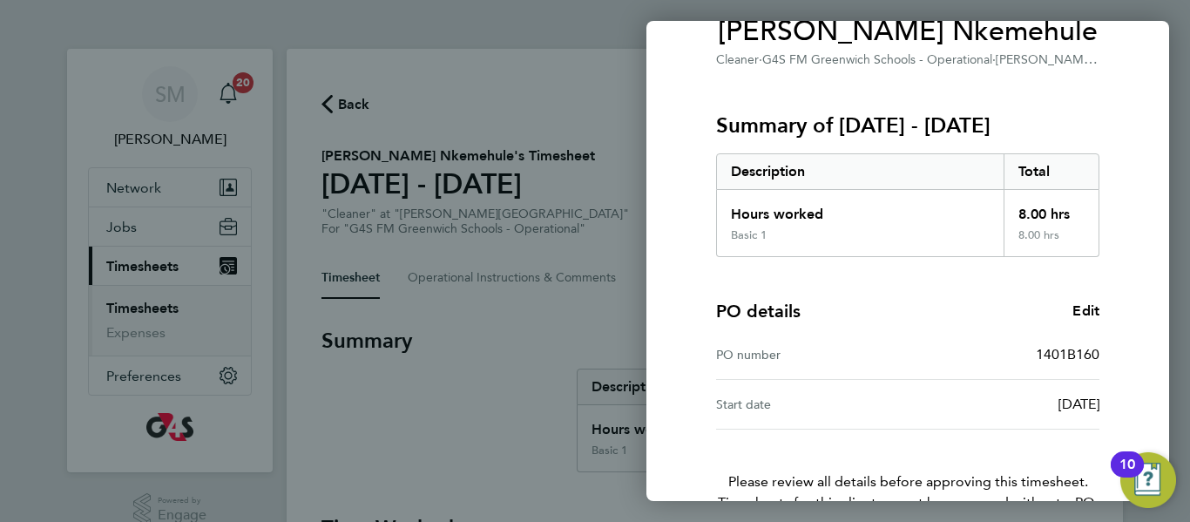
scroll to position [263, 0]
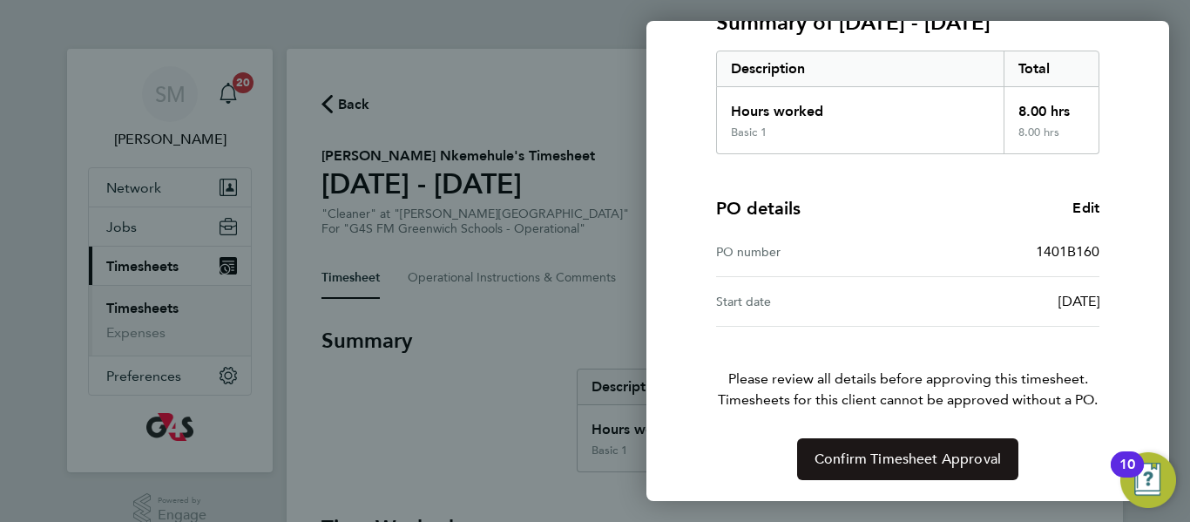
click at [914, 464] on span "Confirm Timesheet Approval" at bounding box center [908, 458] width 186 height 17
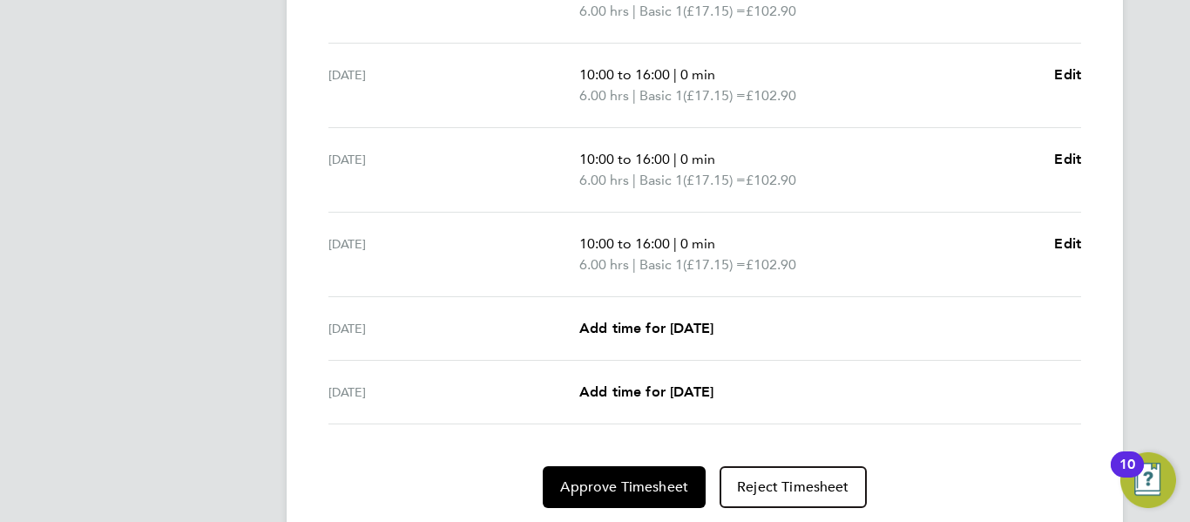
scroll to position [737, 0]
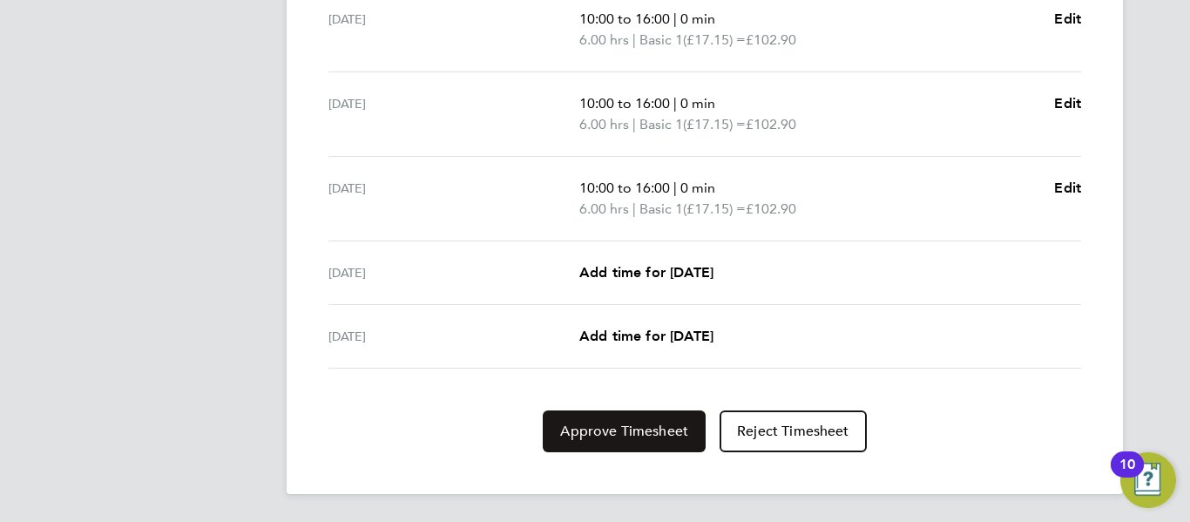
click at [640, 423] on span "Approve Timesheet" at bounding box center [624, 431] width 128 height 17
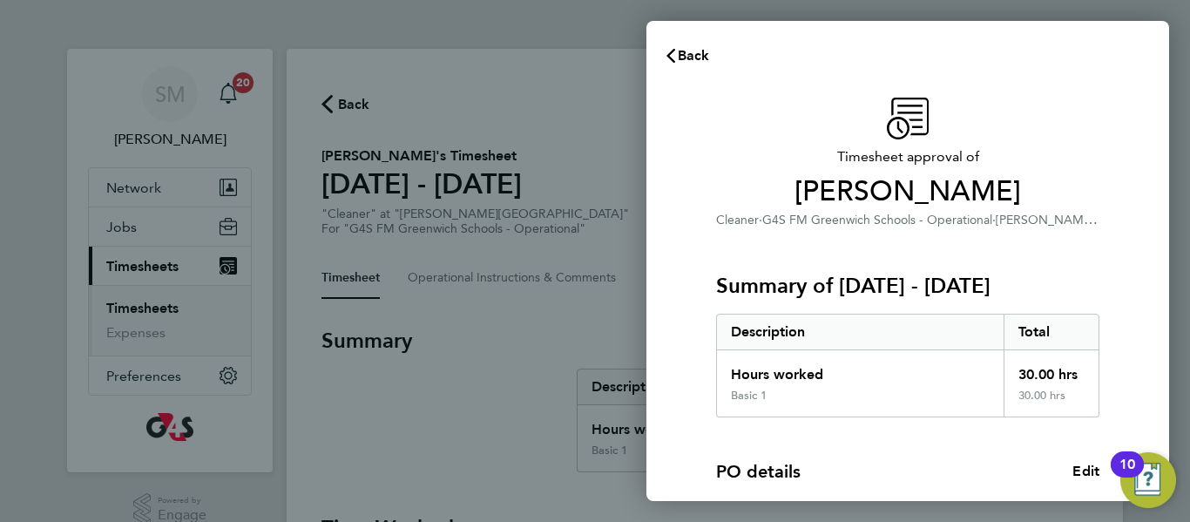
click at [875, 452] on div "PO details Edit PO number 1401B160 Start date 21 Nov 2023" at bounding box center [907, 503] width 383 height 173
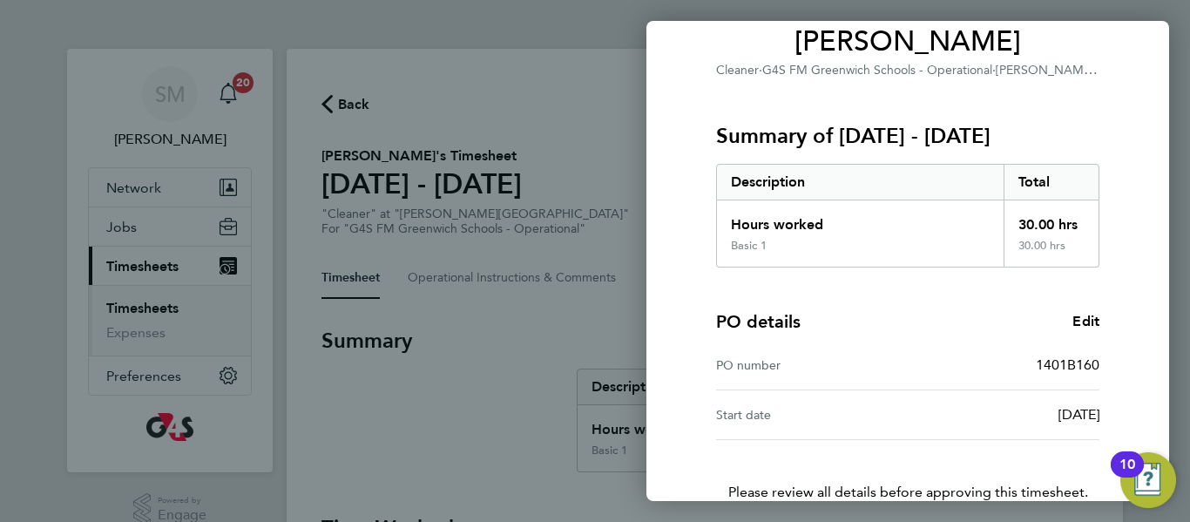
scroll to position [263, 0]
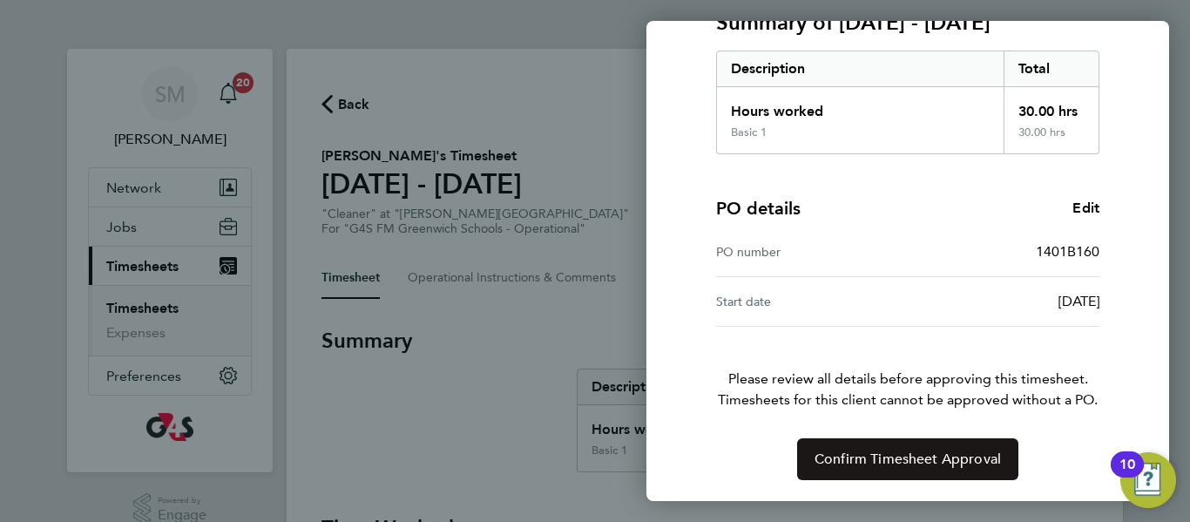
click at [905, 460] on span "Confirm Timesheet Approval" at bounding box center [908, 458] width 186 height 17
